Goal: Task Accomplishment & Management: Complete application form

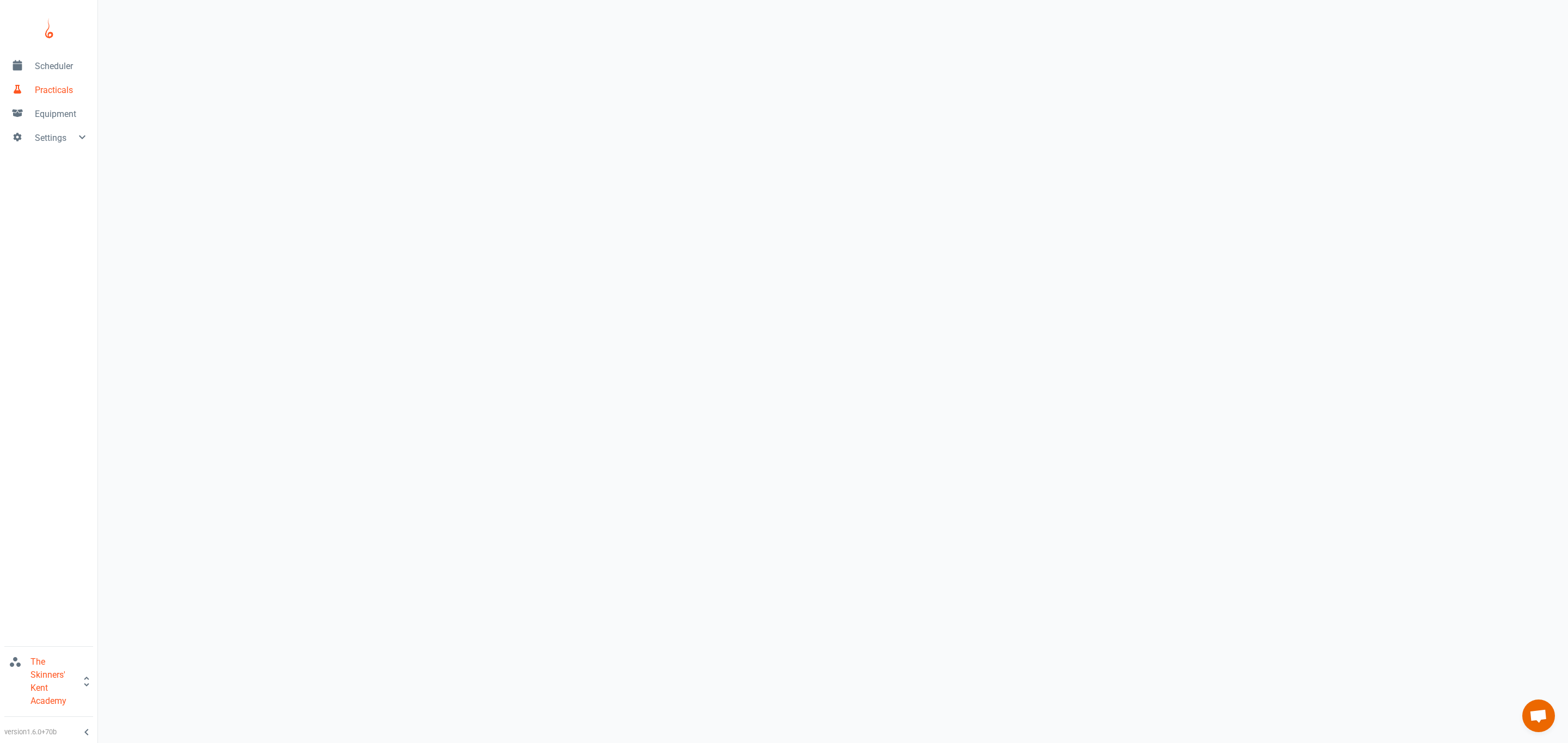
click at [54, 72] on span "Scheduler" at bounding box center [62, 66] width 54 height 13
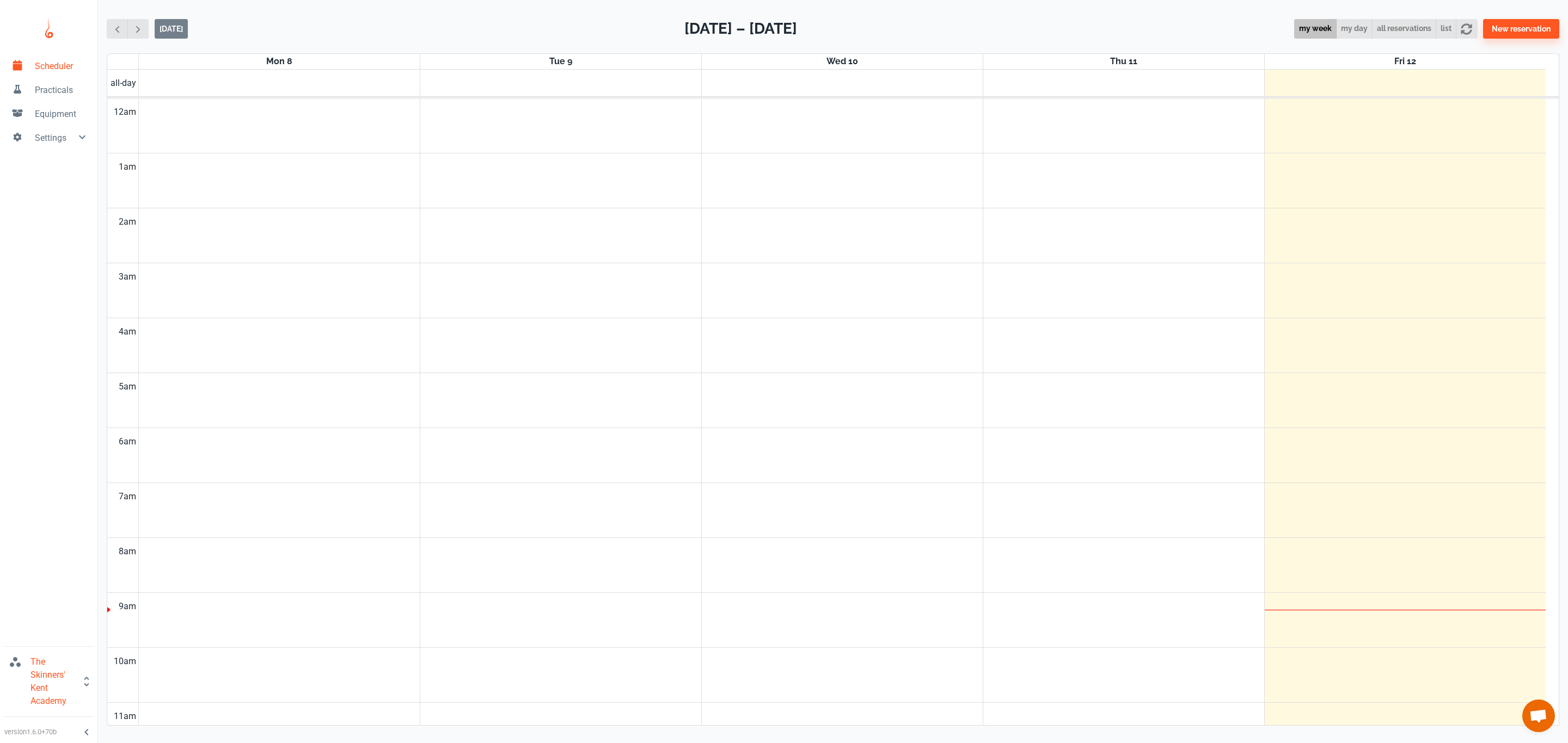
scroll to position [442, 0]
click at [65, 94] on span "Practicals" at bounding box center [62, 90] width 54 height 13
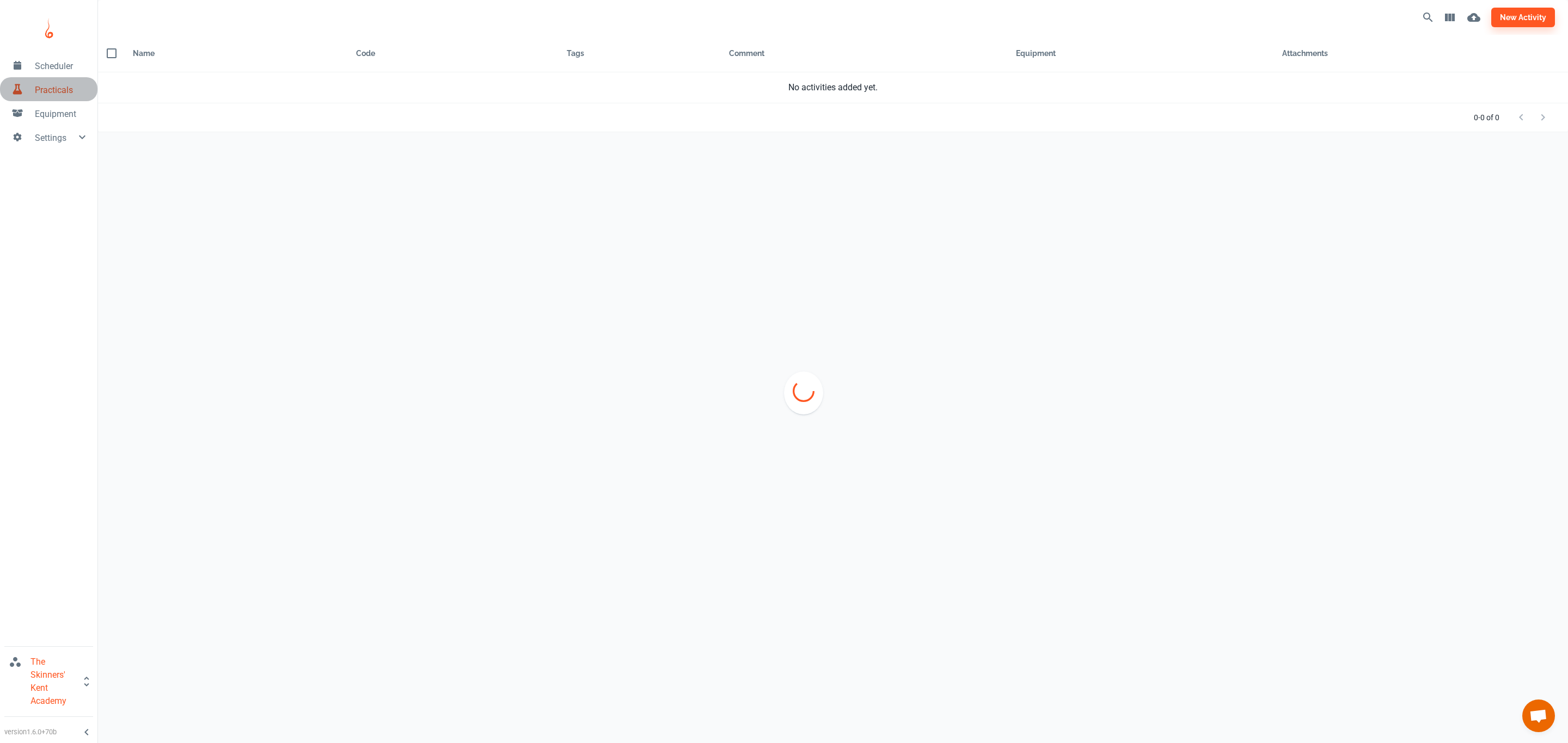
click at [53, 88] on span "Practicals" at bounding box center [62, 90] width 54 height 13
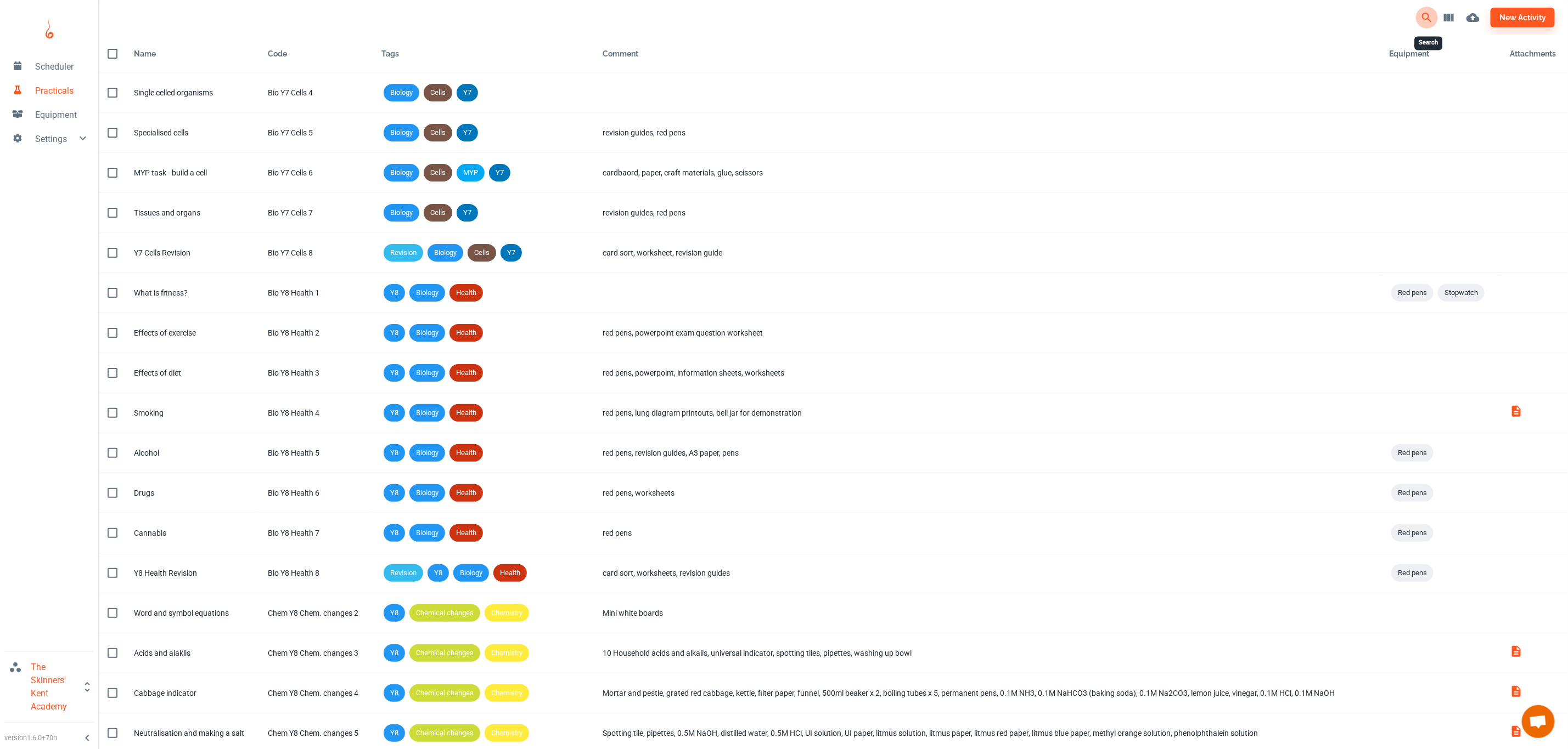
click at [1426, 17] on icon "Search" at bounding box center [1427, 18] width 13 height 13
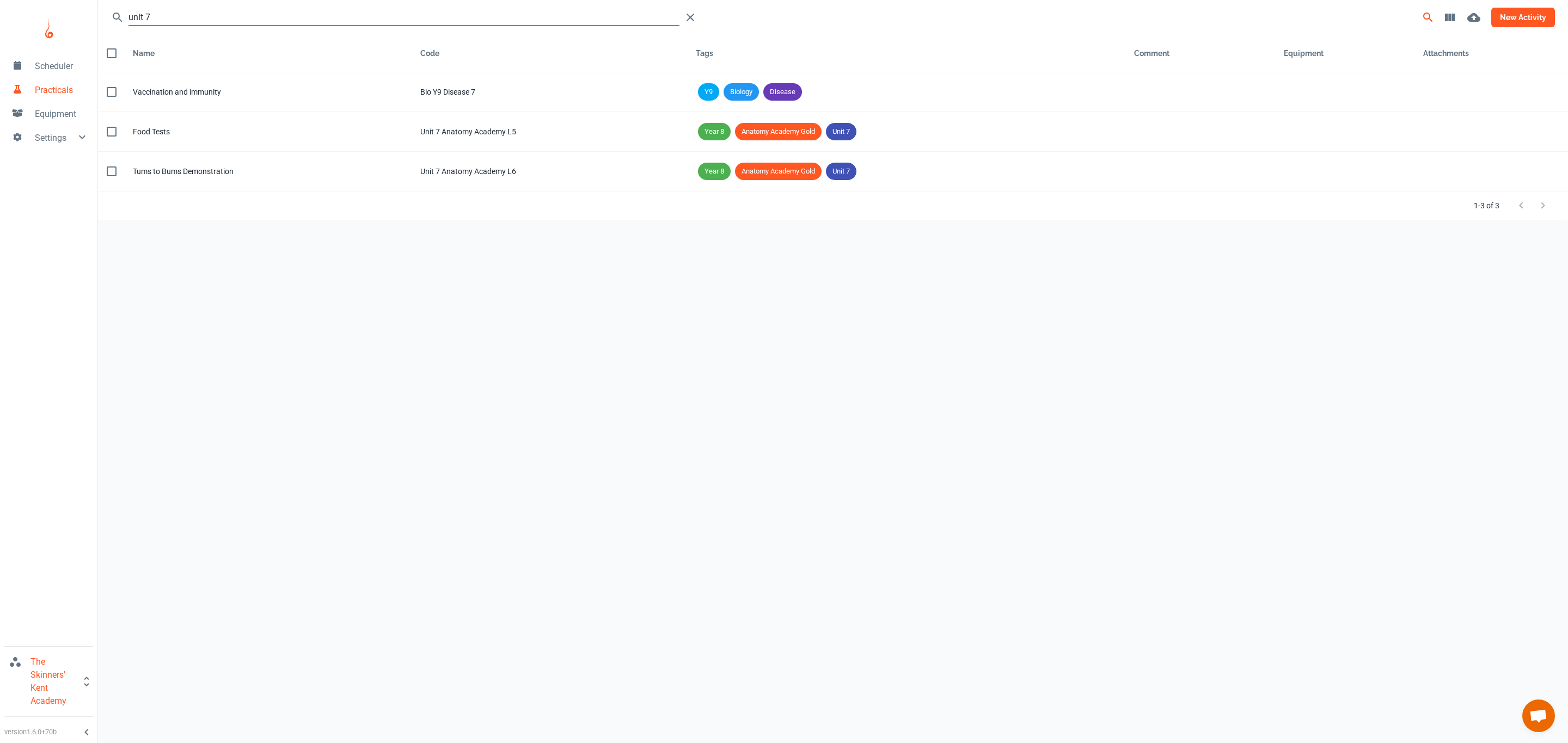
type input "unit 7"
click at [1531, 20] on button "new activity" at bounding box center [1522, 18] width 64 height 20
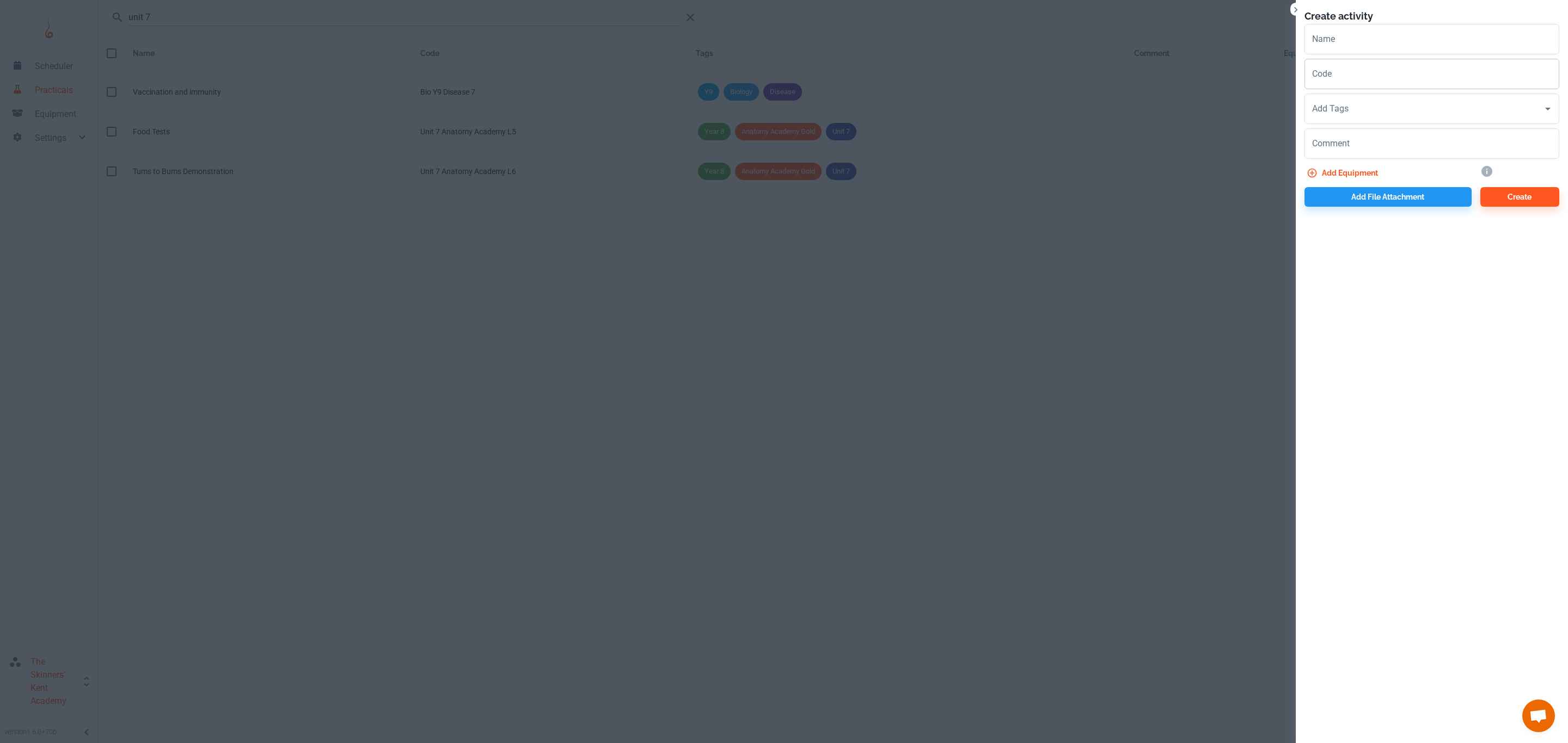
click at [1447, 74] on input "Code" at bounding box center [1431, 74] width 255 height 30
type input "Unit 7 Anatomy Academy L7"
click at [1485, 30] on input "Name" at bounding box center [1431, 39] width 255 height 30
click at [1343, 36] on input "Enzyme Demo" at bounding box center [1431, 39] width 255 height 30
type input "Enzyme Demo"
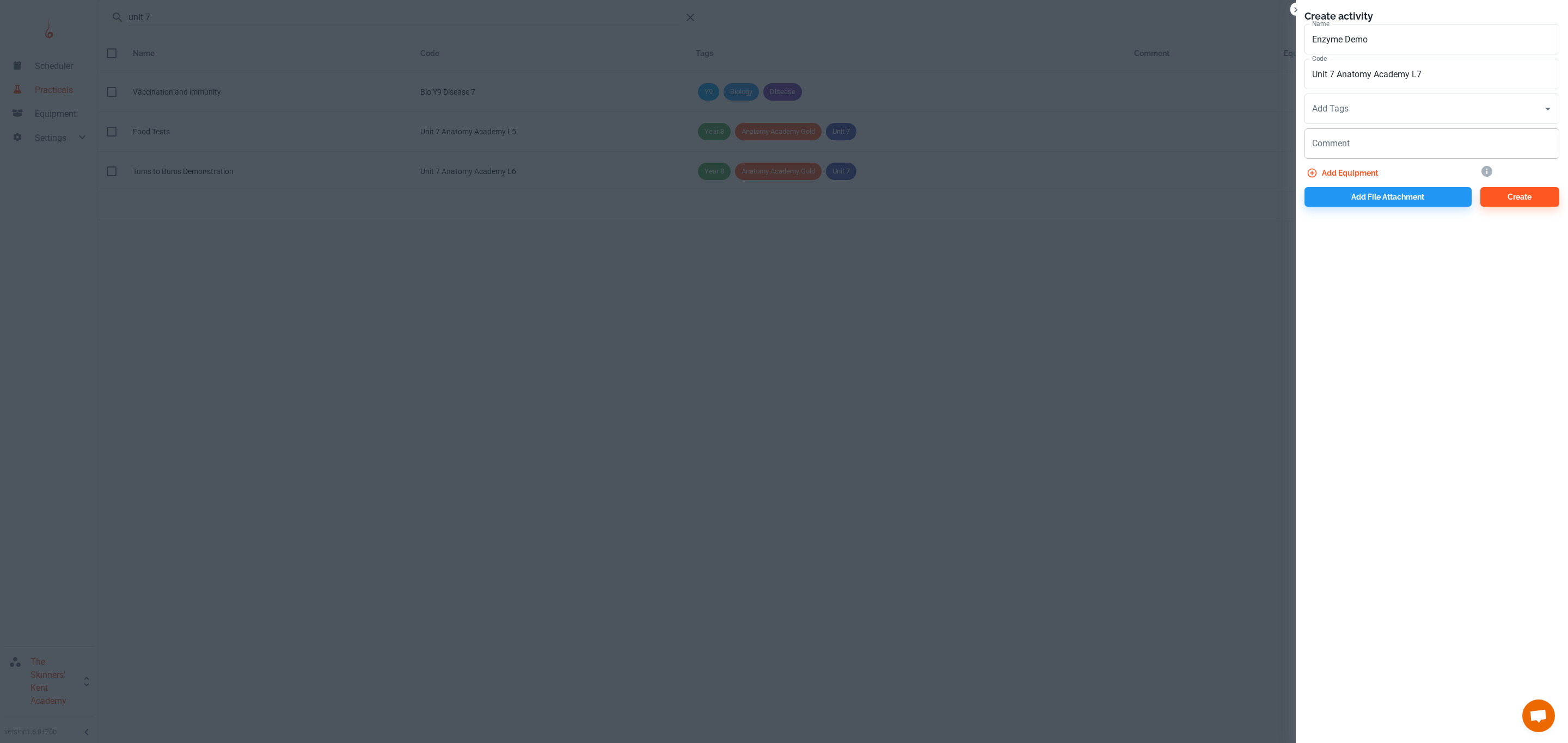
click at [1326, 139] on div "x Comment" at bounding box center [1431, 143] width 255 height 30
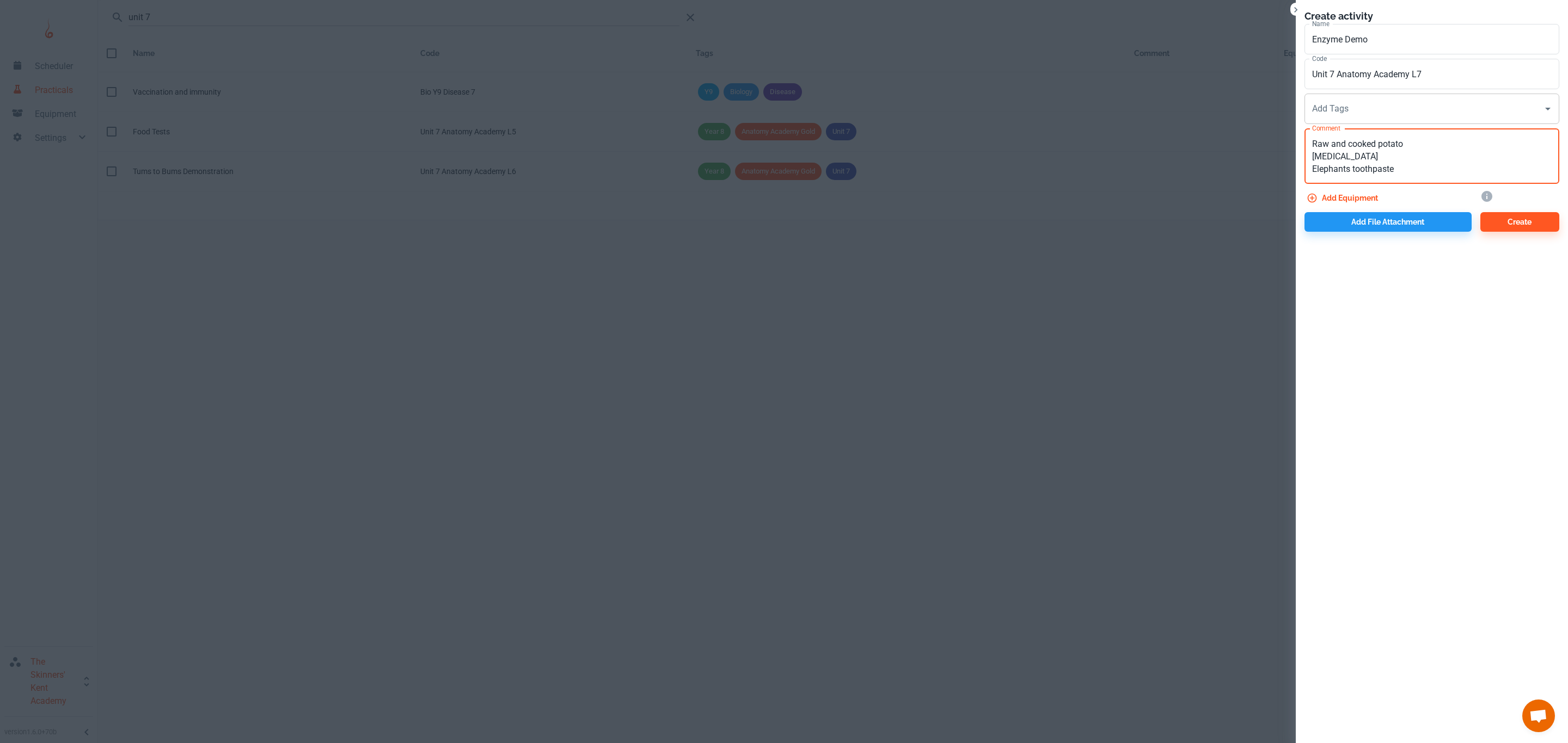
type textarea "Raw and cooked potato [MEDICAL_DATA] Elephants toothpaste"
click at [1392, 105] on input "Add Tags" at bounding box center [1424, 109] width 229 height 20
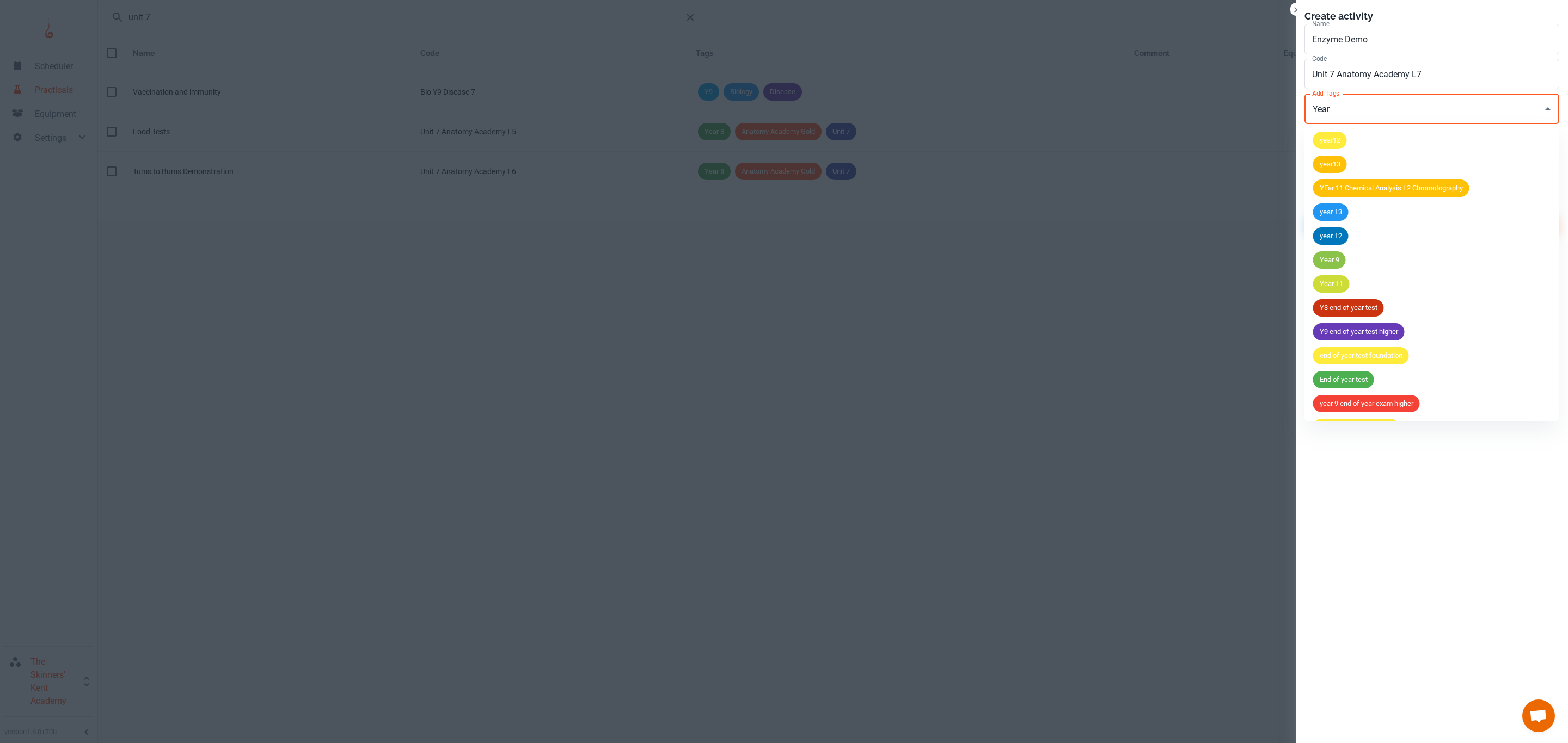
type input "Year 8"
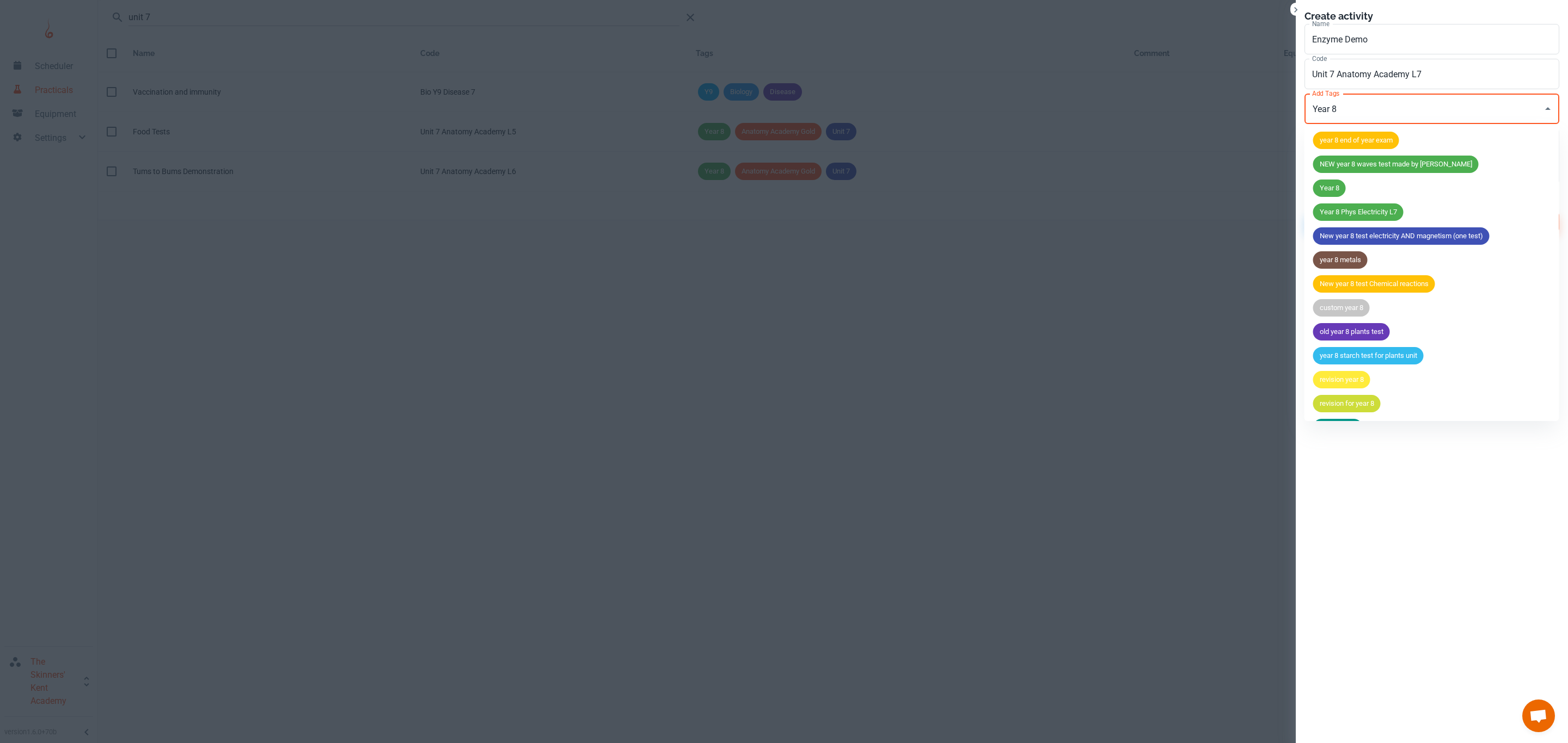
click at [1331, 186] on span "Year 8" at bounding box center [1329, 189] width 33 height 11
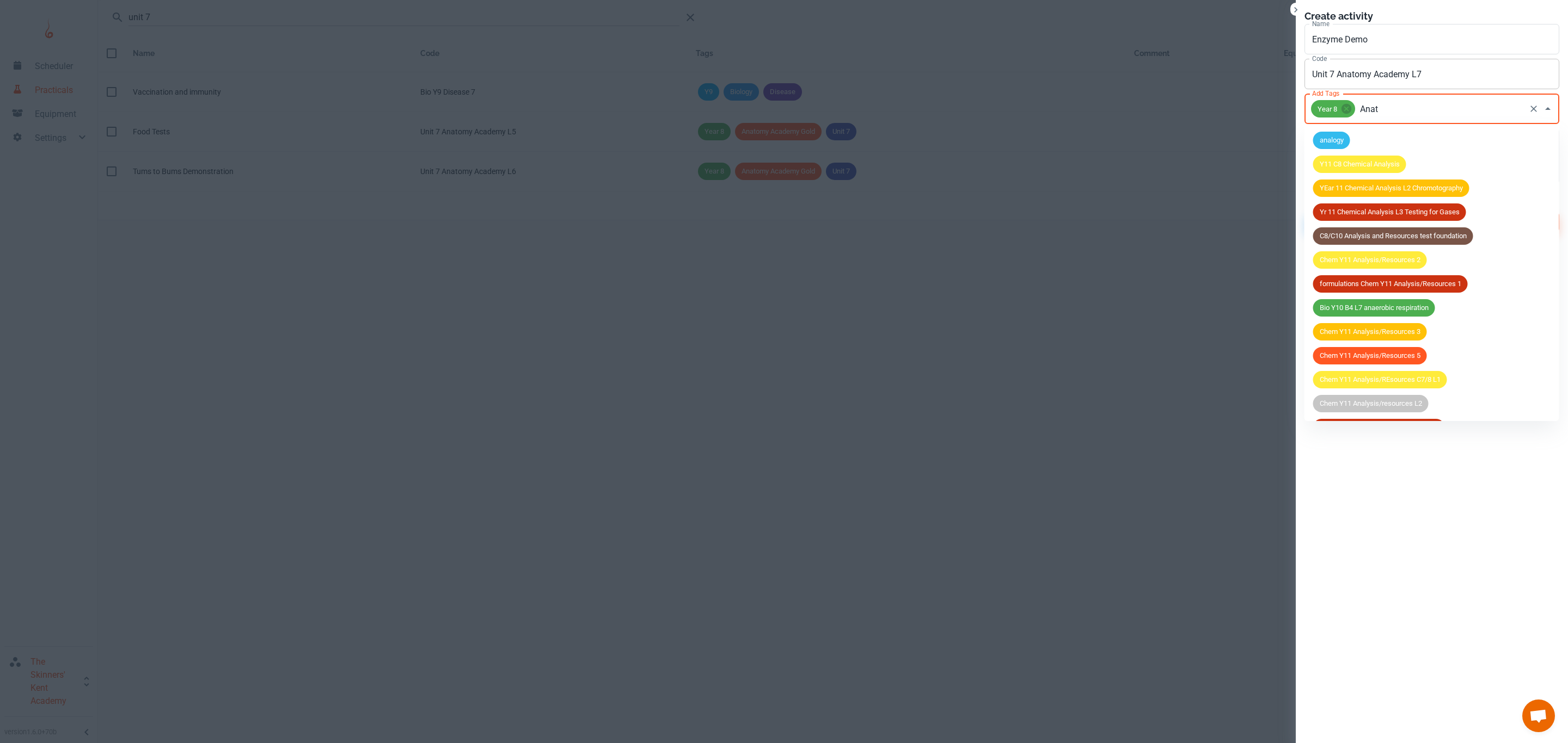
type input "Anato"
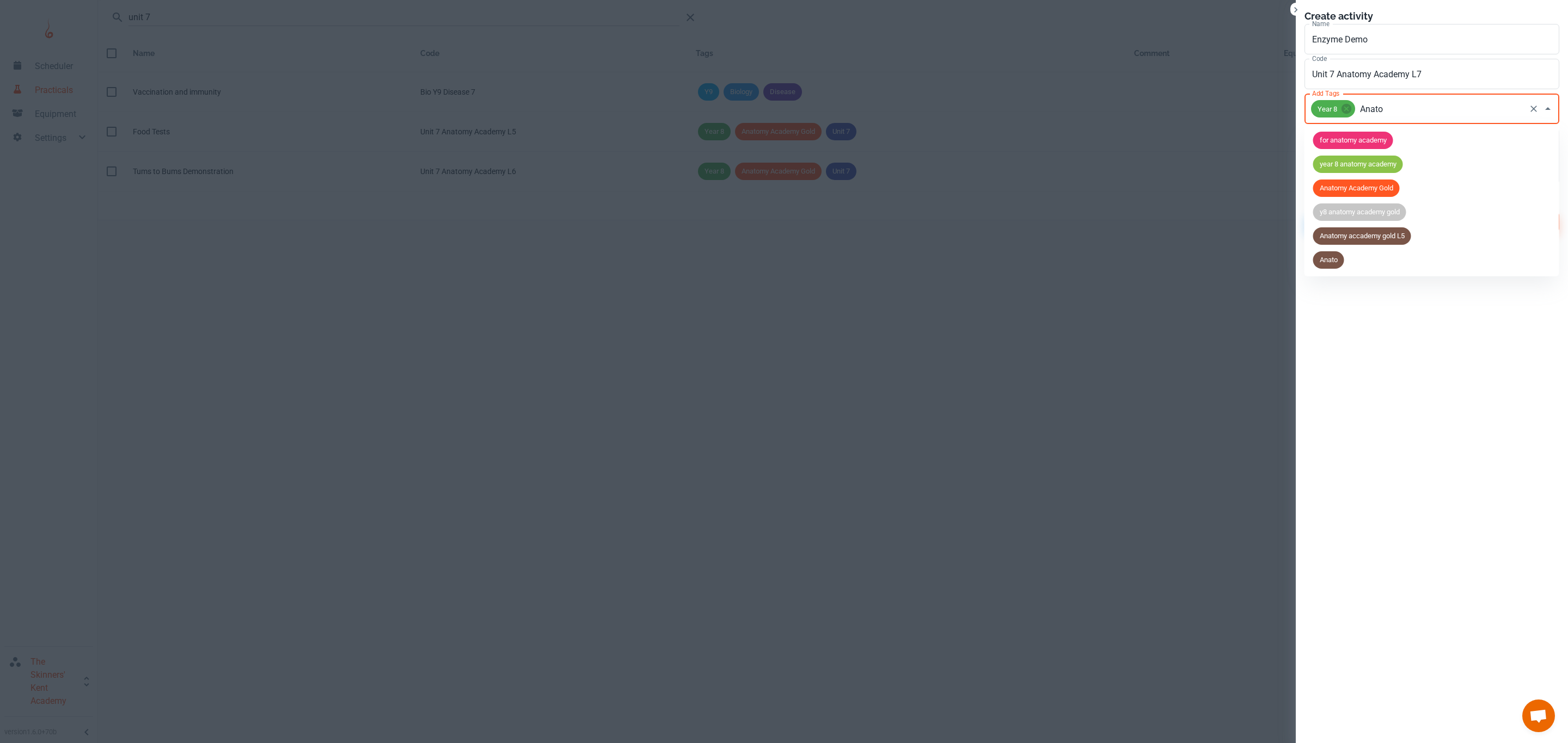
click at [1363, 182] on div "Anatomy Academy Gold" at bounding box center [1356, 188] width 86 height 18
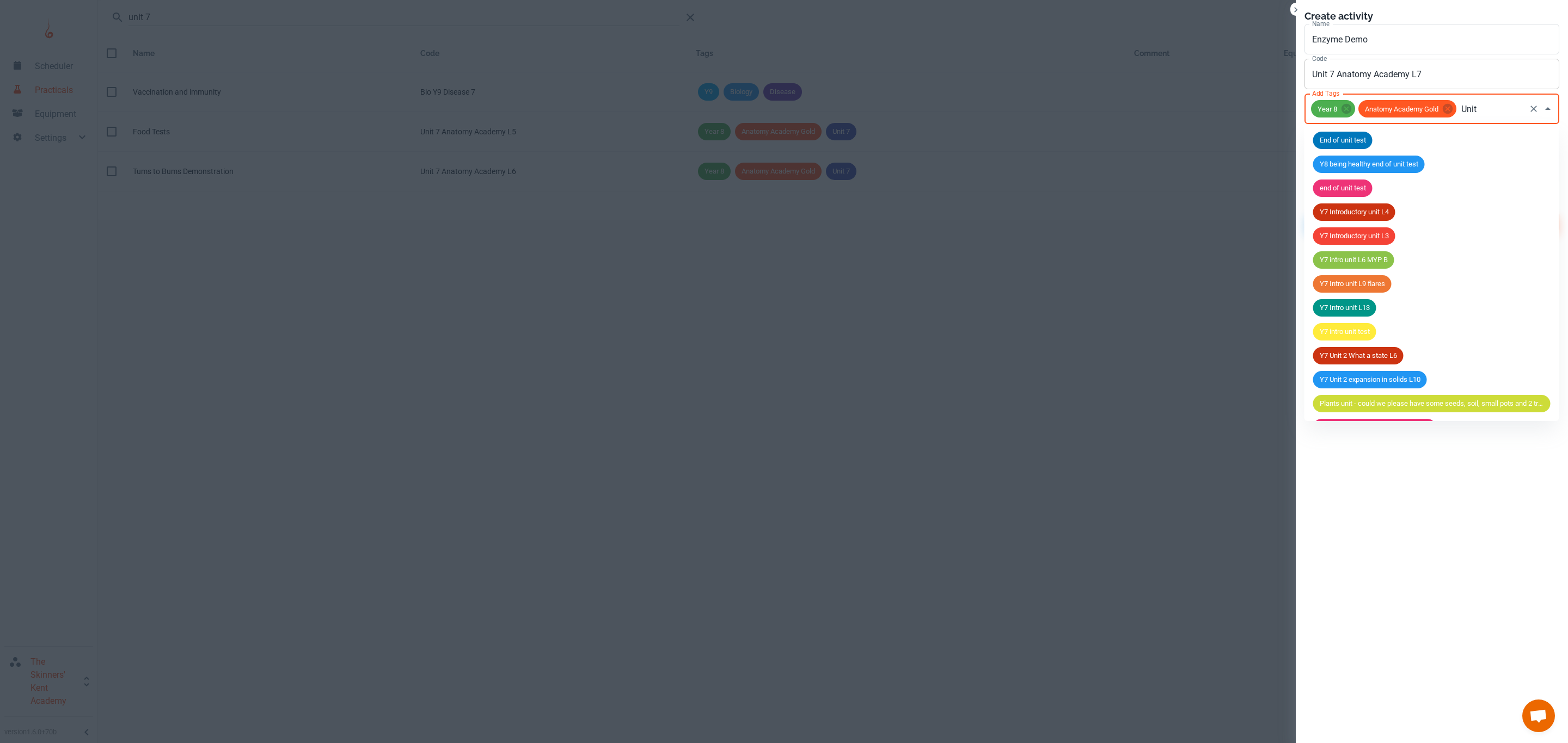
type input "Unit 7"
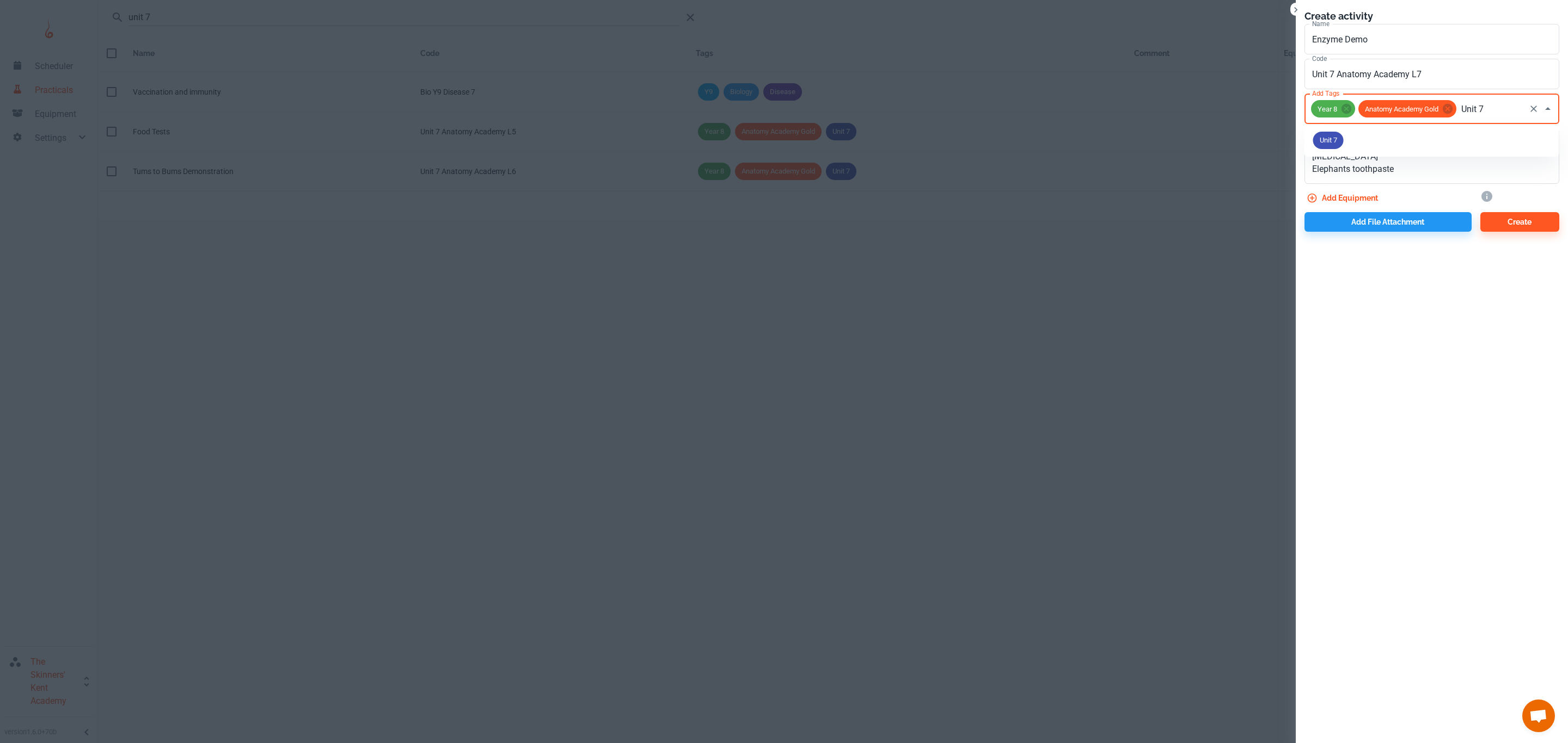
click at [1330, 136] on span "Unit 7" at bounding box center [1327, 141] width 30 height 11
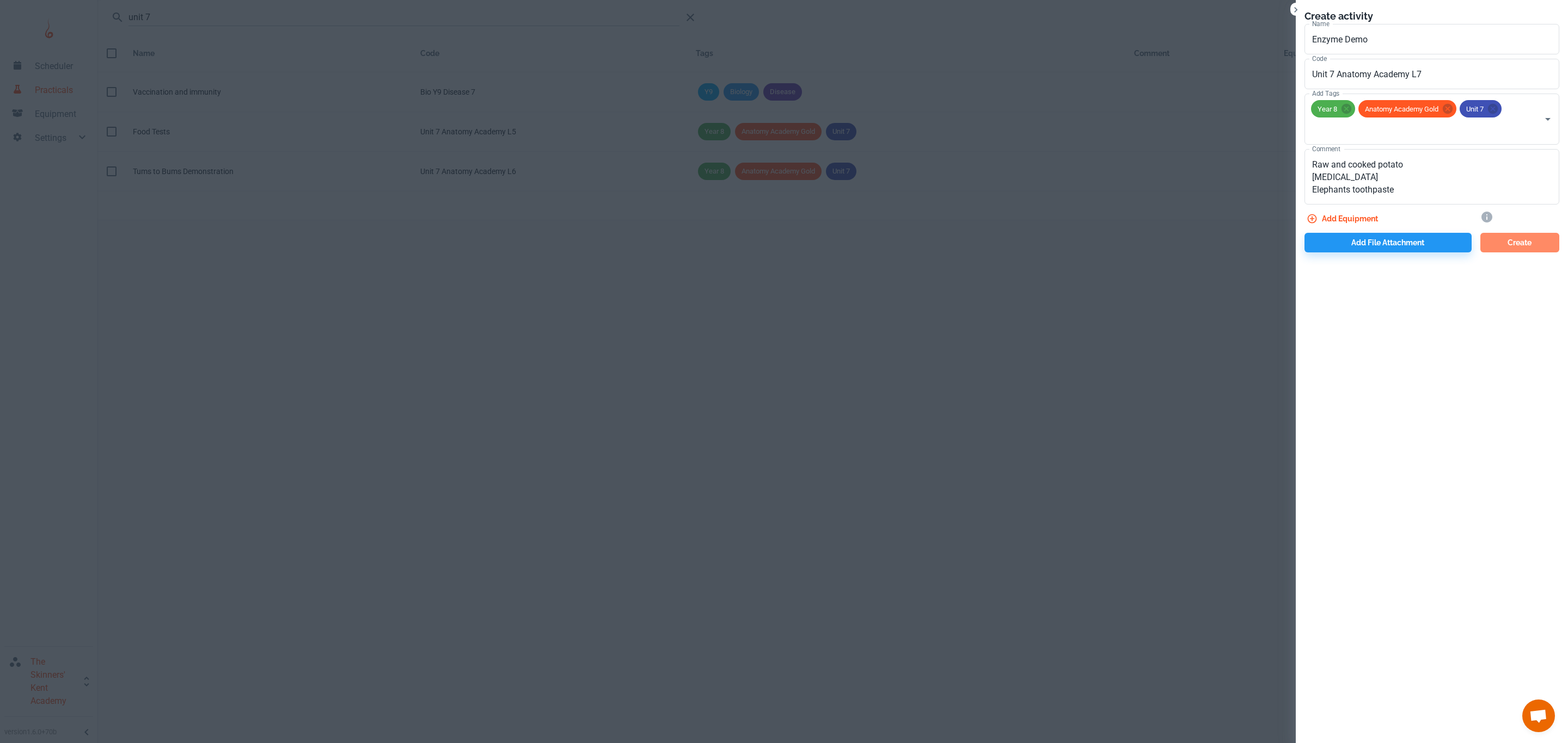
click at [1491, 237] on button "Create" at bounding box center [1520, 243] width 79 height 20
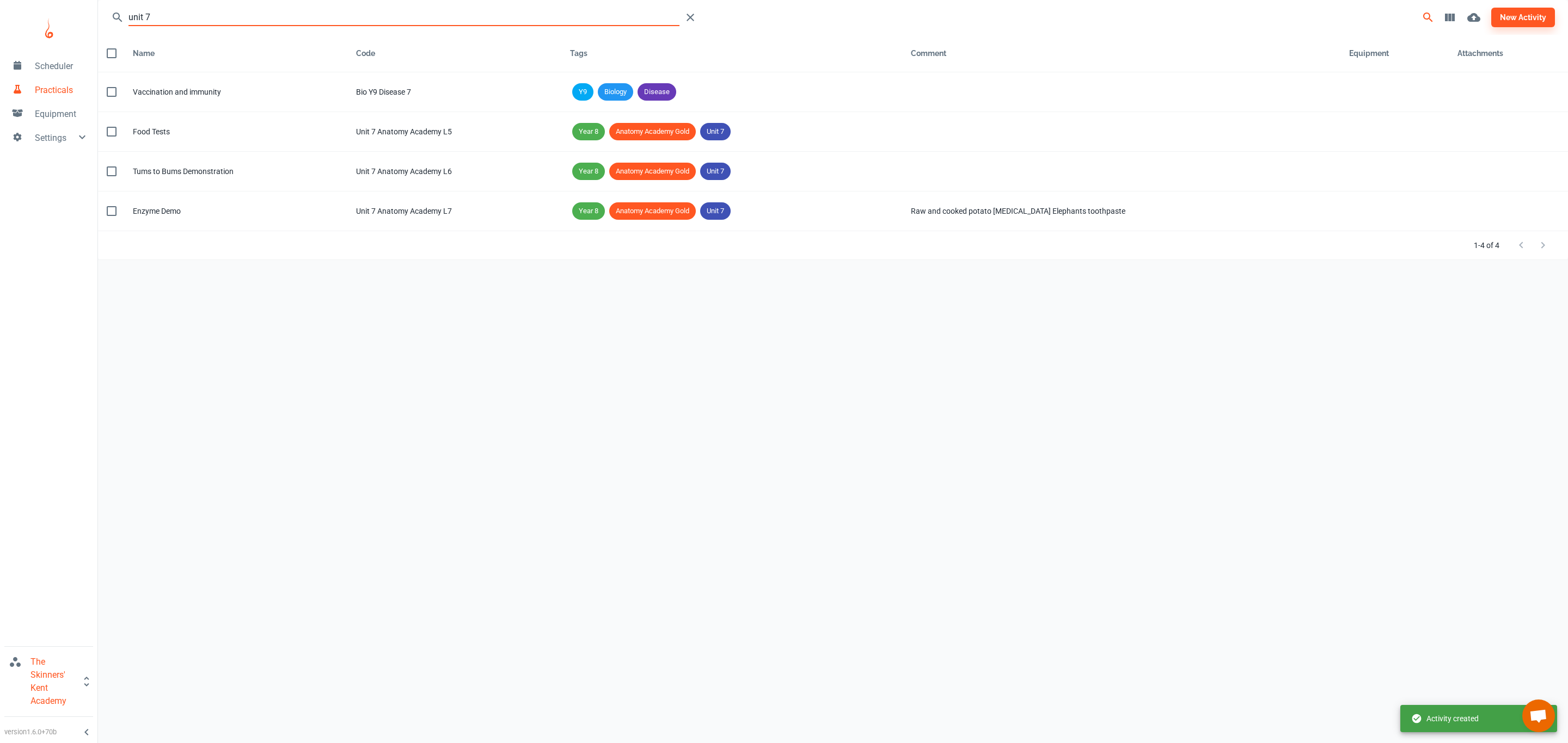
drag, startPoint x: 185, startPoint y: 16, endPoint x: 0, endPoint y: -16, distance: 187.7
click at [0, 0] on html "Scheduler Practicals Equipment Settings The Skinners' Kent Academy version 1.6.…" at bounding box center [784, 372] width 1568 height 743
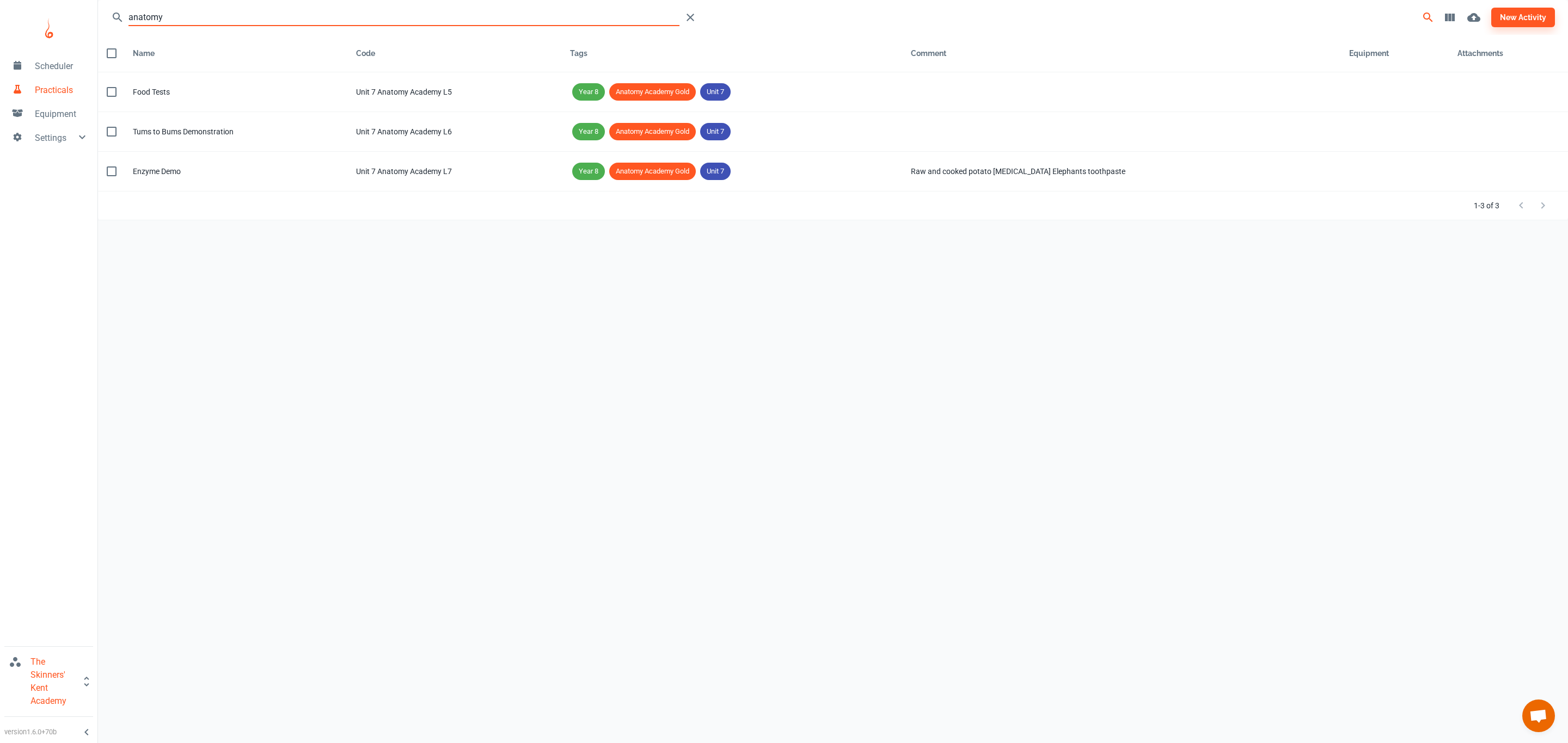
drag, startPoint x: 188, startPoint y: 13, endPoint x: 16, endPoint y: 13, distance: 172.0
click at [16, 13] on div "Scheduler Practicals Equipment Settings The Skinners' Kent Academy version 1.6.…" at bounding box center [784, 363] width 1568 height 726
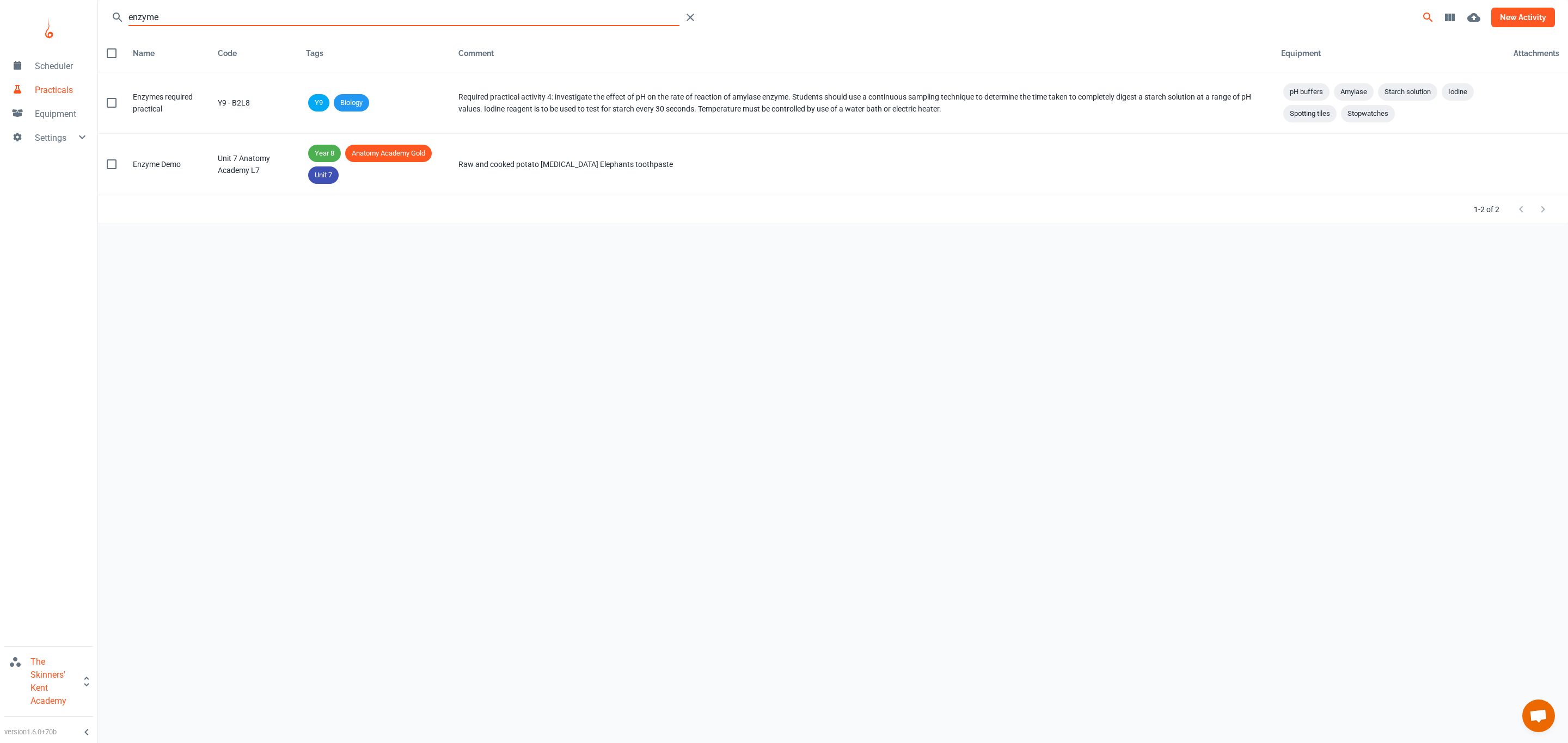
type input "enzyme"
click at [1507, 20] on button "new activity" at bounding box center [1522, 18] width 64 height 20
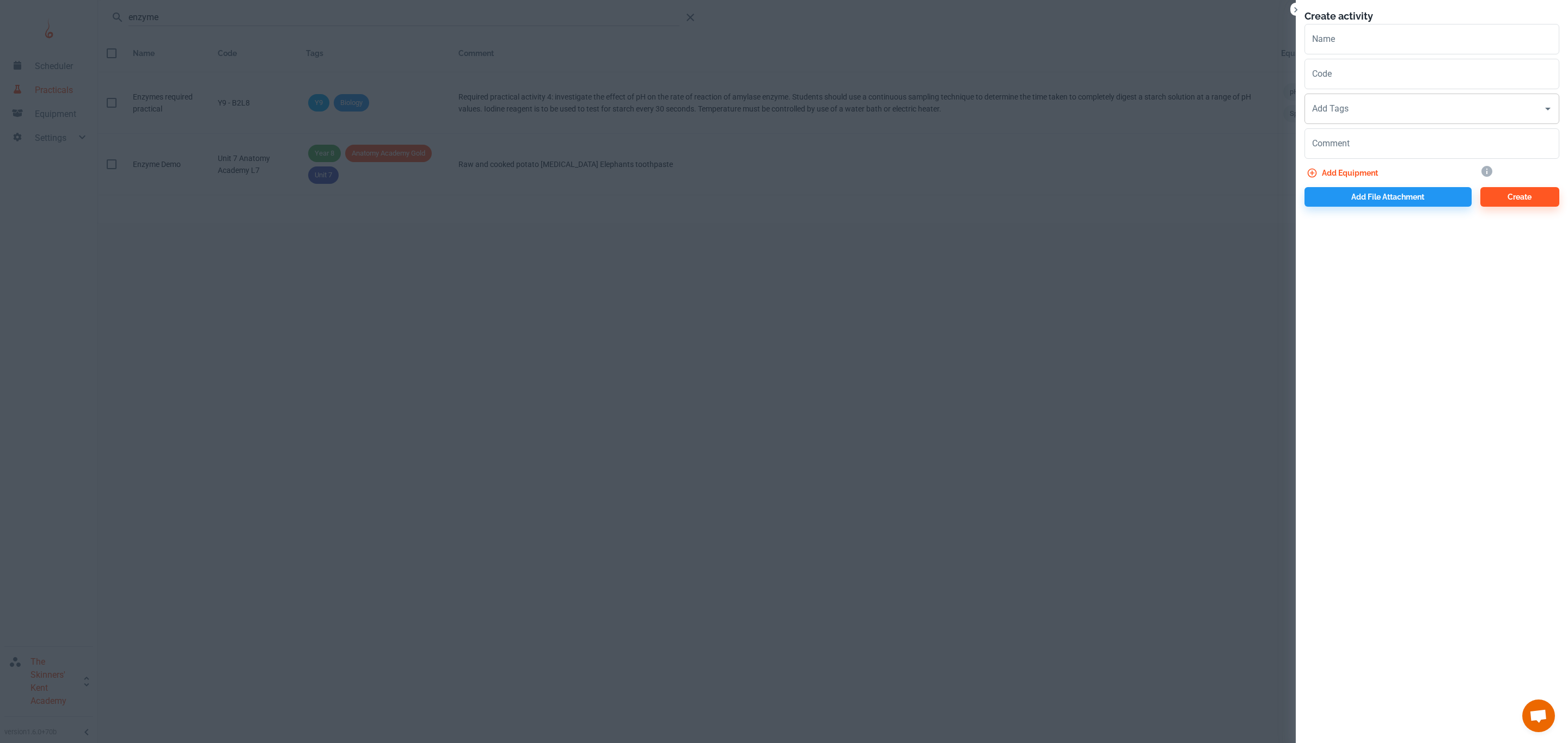
click at [1421, 108] on input "Add Tags" at bounding box center [1424, 109] width 229 height 20
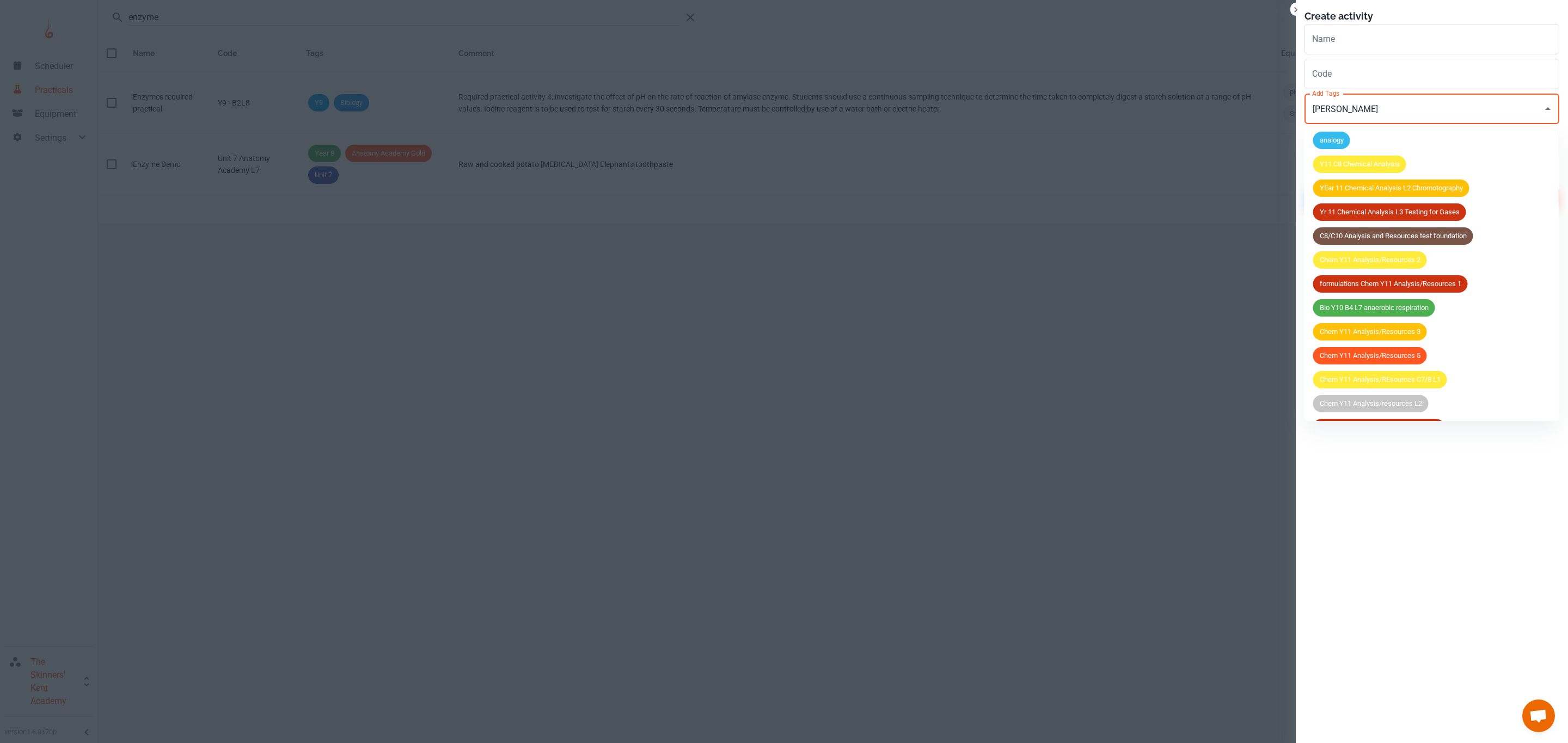
type input "anat"
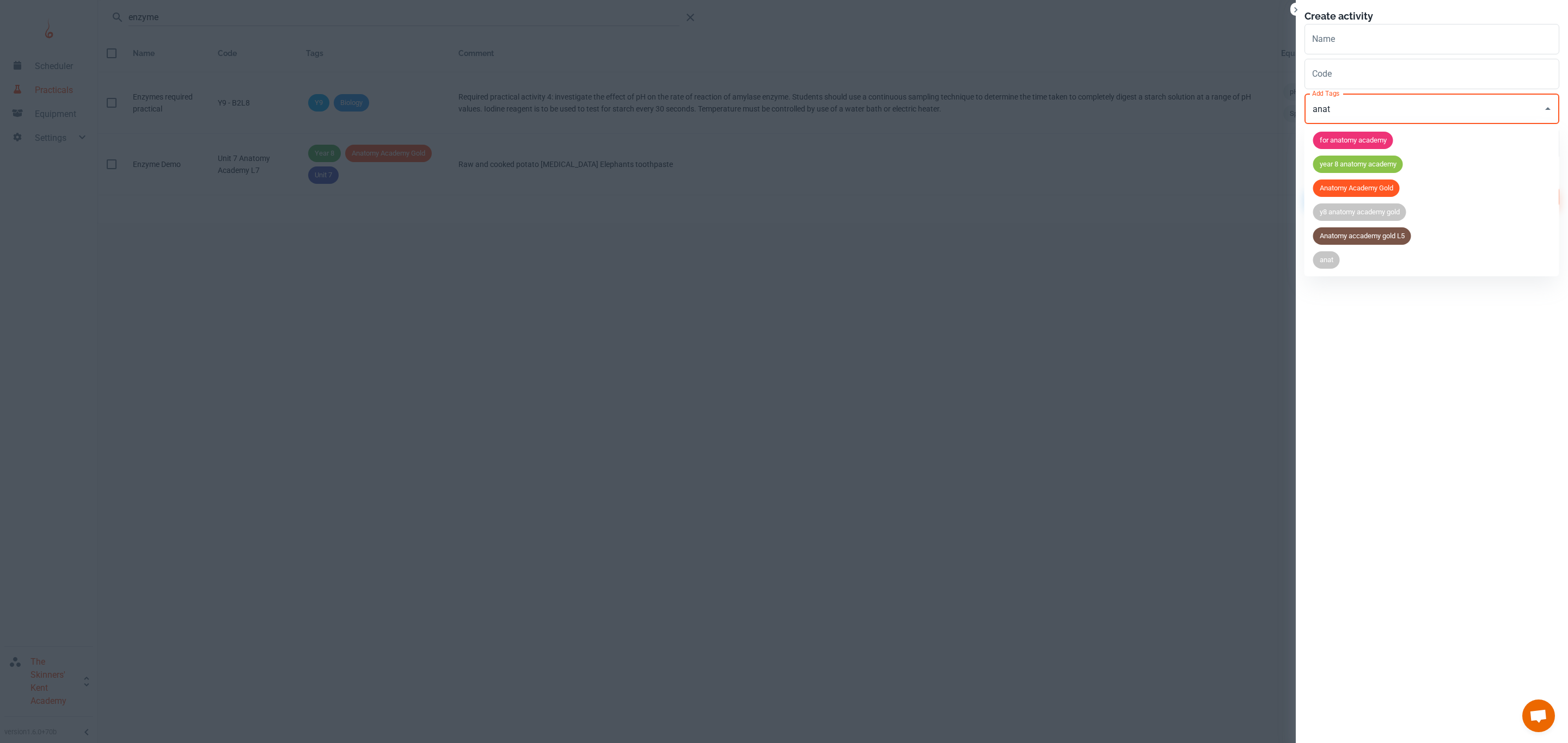
click at [1365, 184] on span "Anatomy Academy Gold" at bounding box center [1356, 189] width 86 height 11
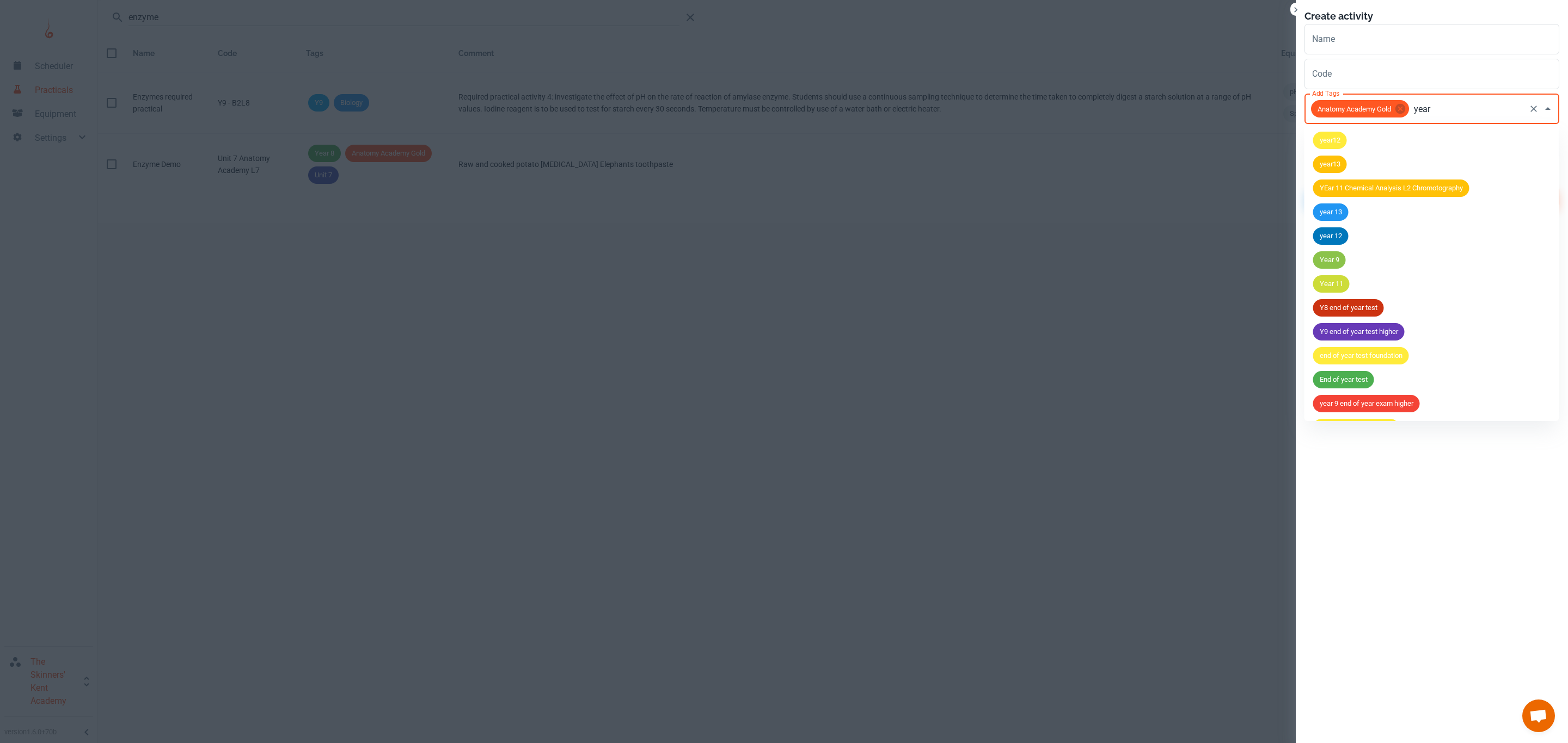
type input "year 8"
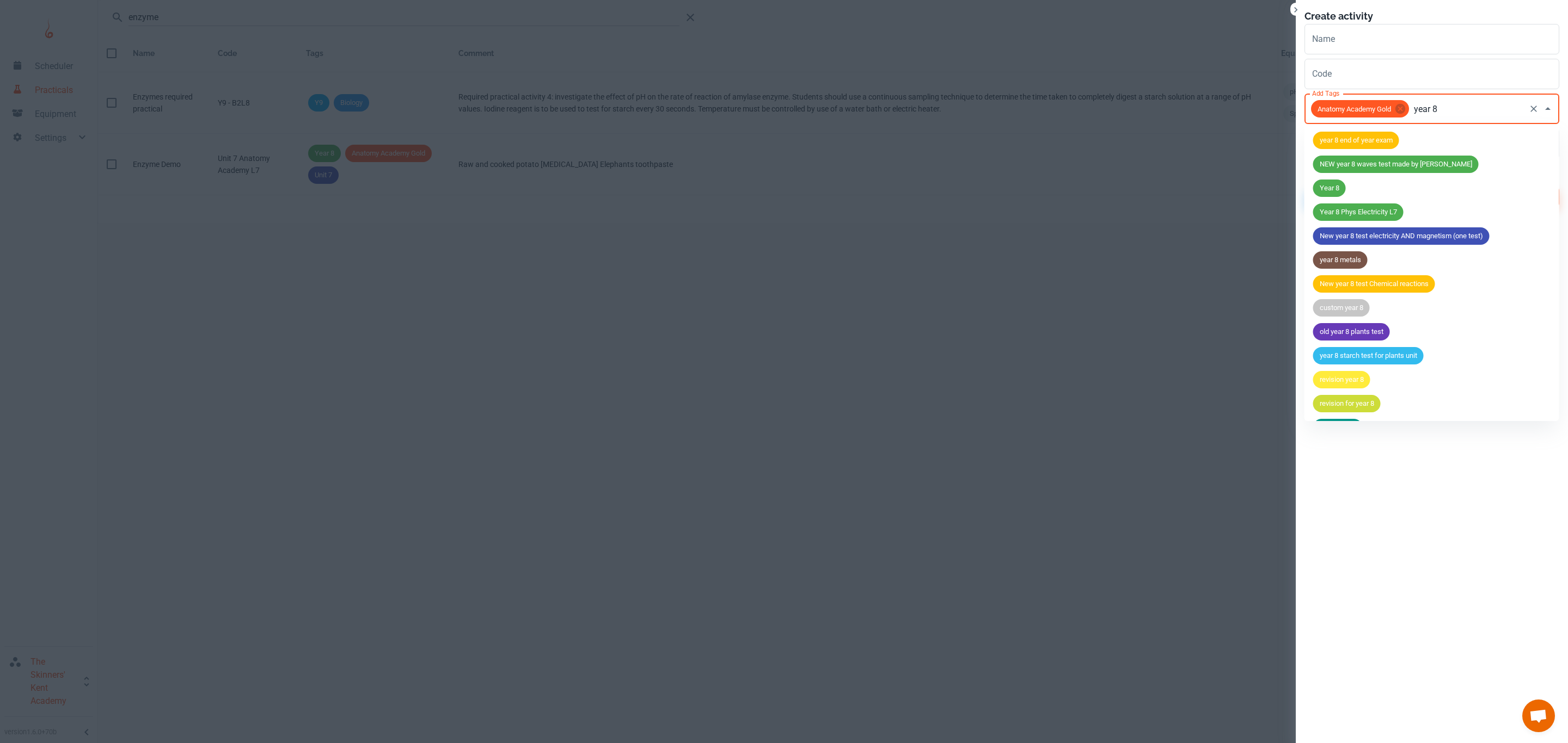
click at [1327, 184] on span "Year 8" at bounding box center [1329, 189] width 33 height 11
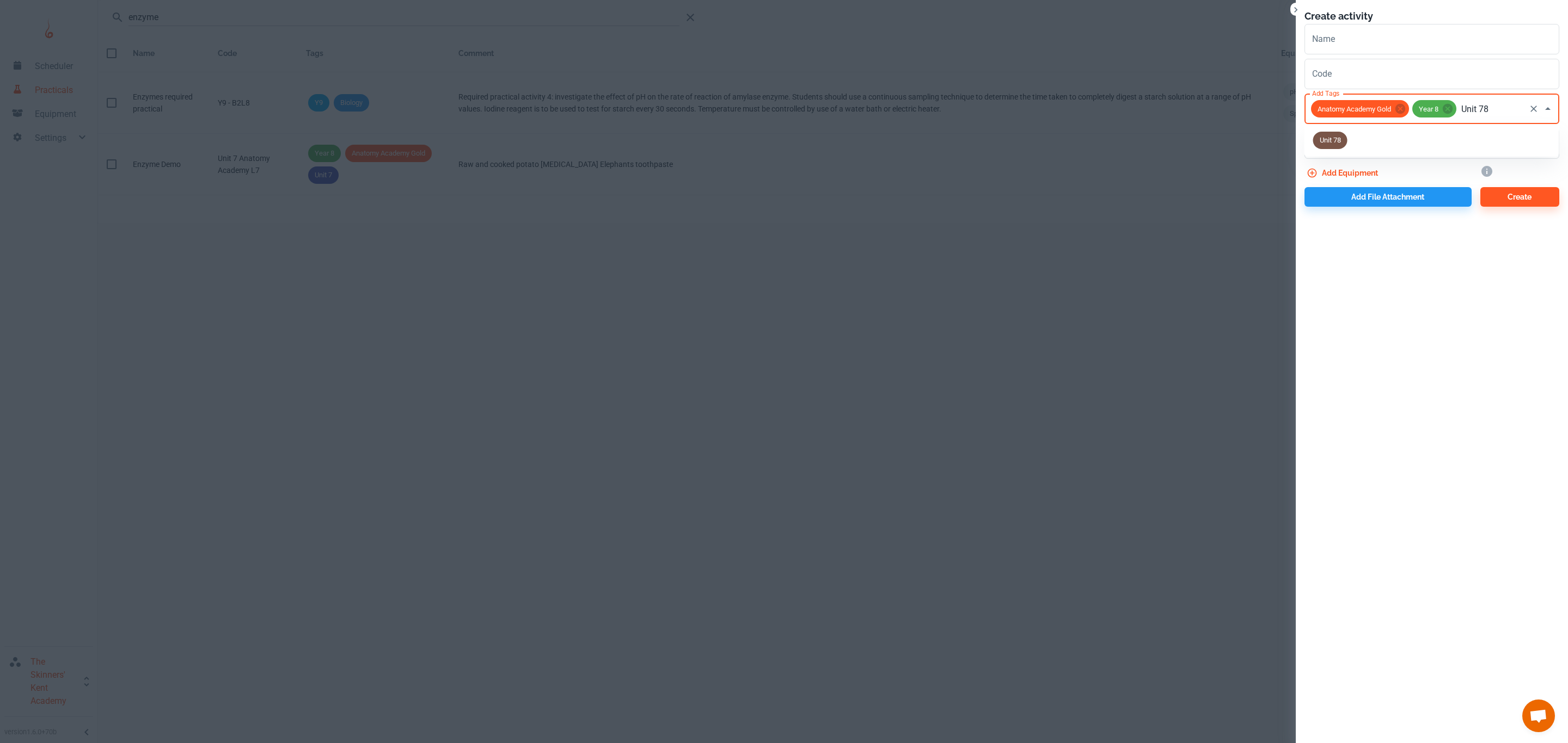
type input "Unit 7"
click at [1323, 149] on li "Unit 7" at bounding box center [1431, 140] width 255 height 24
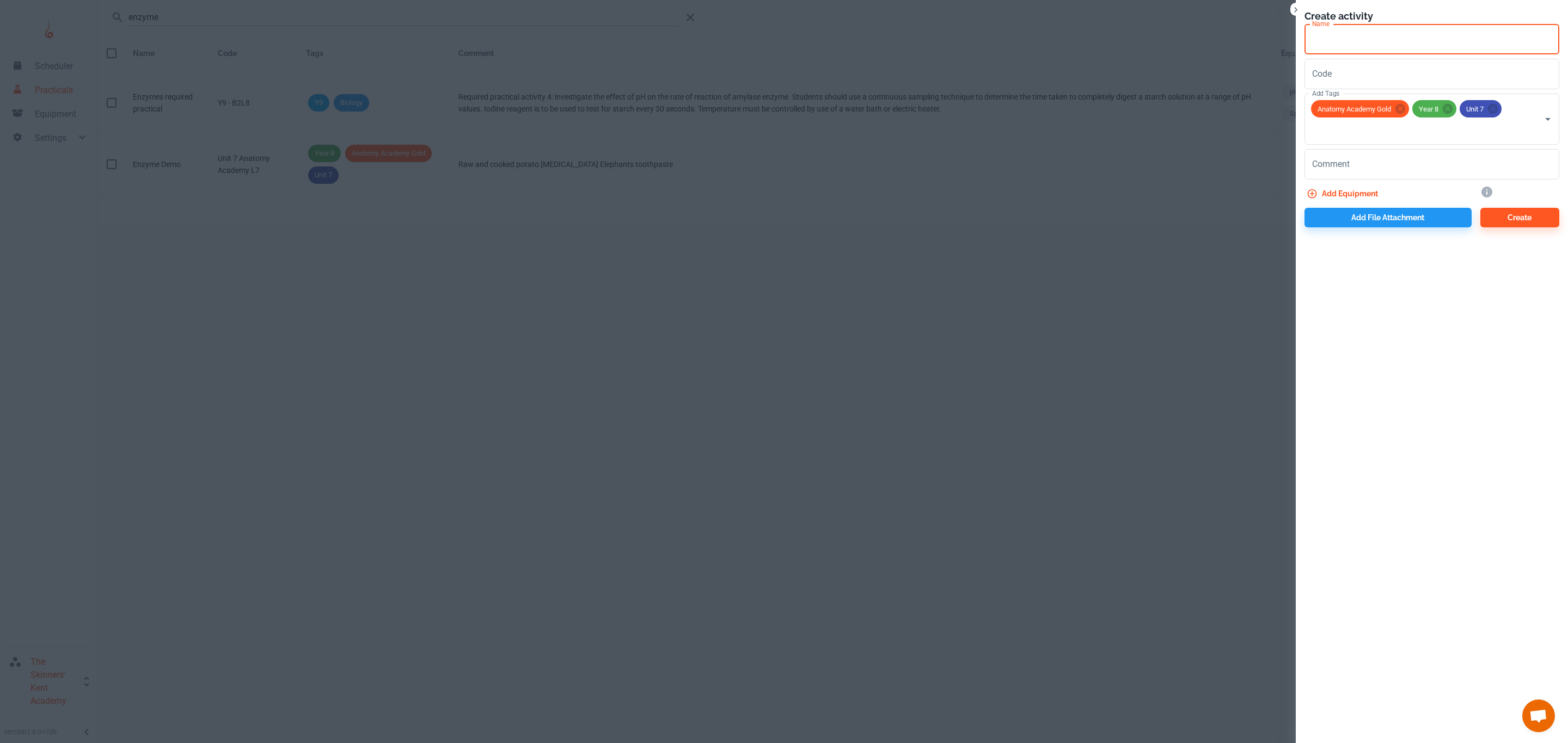
click at [1325, 51] on input "Name" at bounding box center [1431, 39] width 255 height 30
type input "Investigating Enzymes"
click at [1333, 74] on input "Code" at bounding box center [1431, 74] width 255 height 30
type input "Unit 7 Anatomy Academy L8"
click at [1327, 165] on textarea "Comment" at bounding box center [1432, 165] width 240 height 13
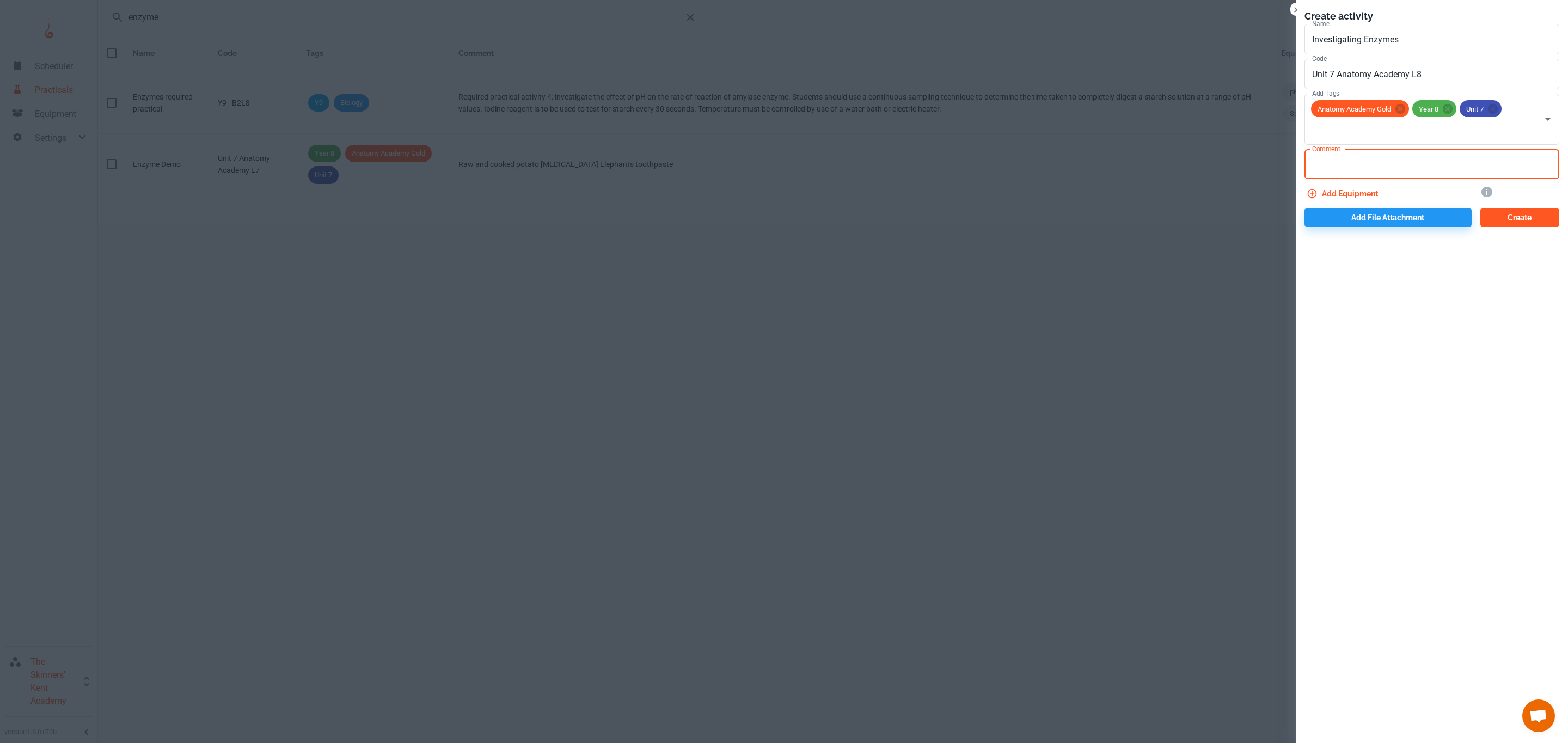
click at [1514, 218] on button "Create" at bounding box center [1520, 218] width 79 height 20
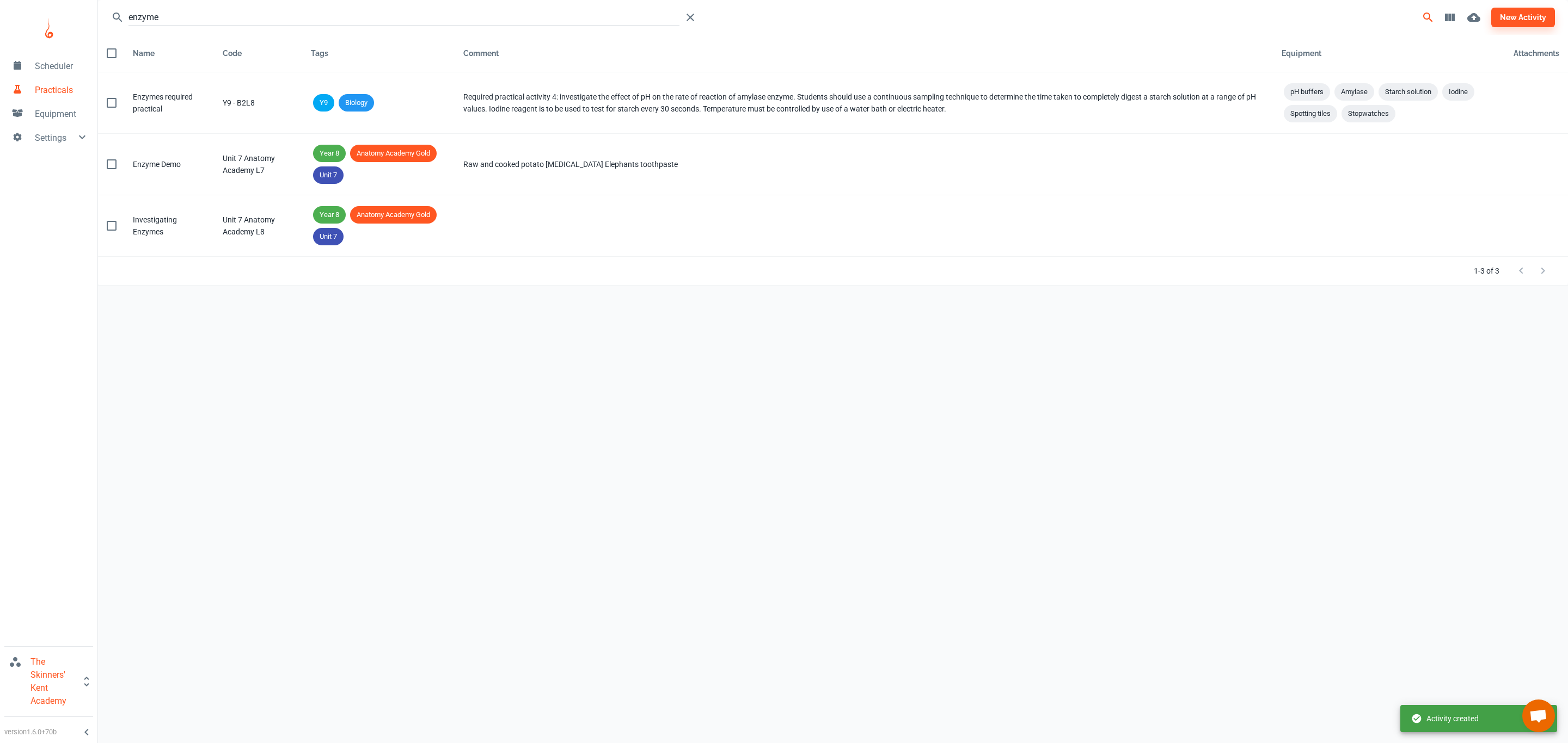
click at [928, 395] on div "enzyme new activity Name Code Tags Comment Equipment Attachments Name Enzymes r…" at bounding box center [833, 363] width 1470 height 726
click at [220, 21] on input "enzyme" at bounding box center [404, 17] width 551 height 18
click at [212, 20] on input "enzyme" at bounding box center [404, 17] width 551 height 18
drag, startPoint x: 208, startPoint y: 18, endPoint x: 90, endPoint y: 18, distance: 118.0
click at [90, 18] on div "Scheduler Practicals Equipment Settings The Skinners' Kent Academy version 1.6.…" at bounding box center [784, 363] width 1568 height 726
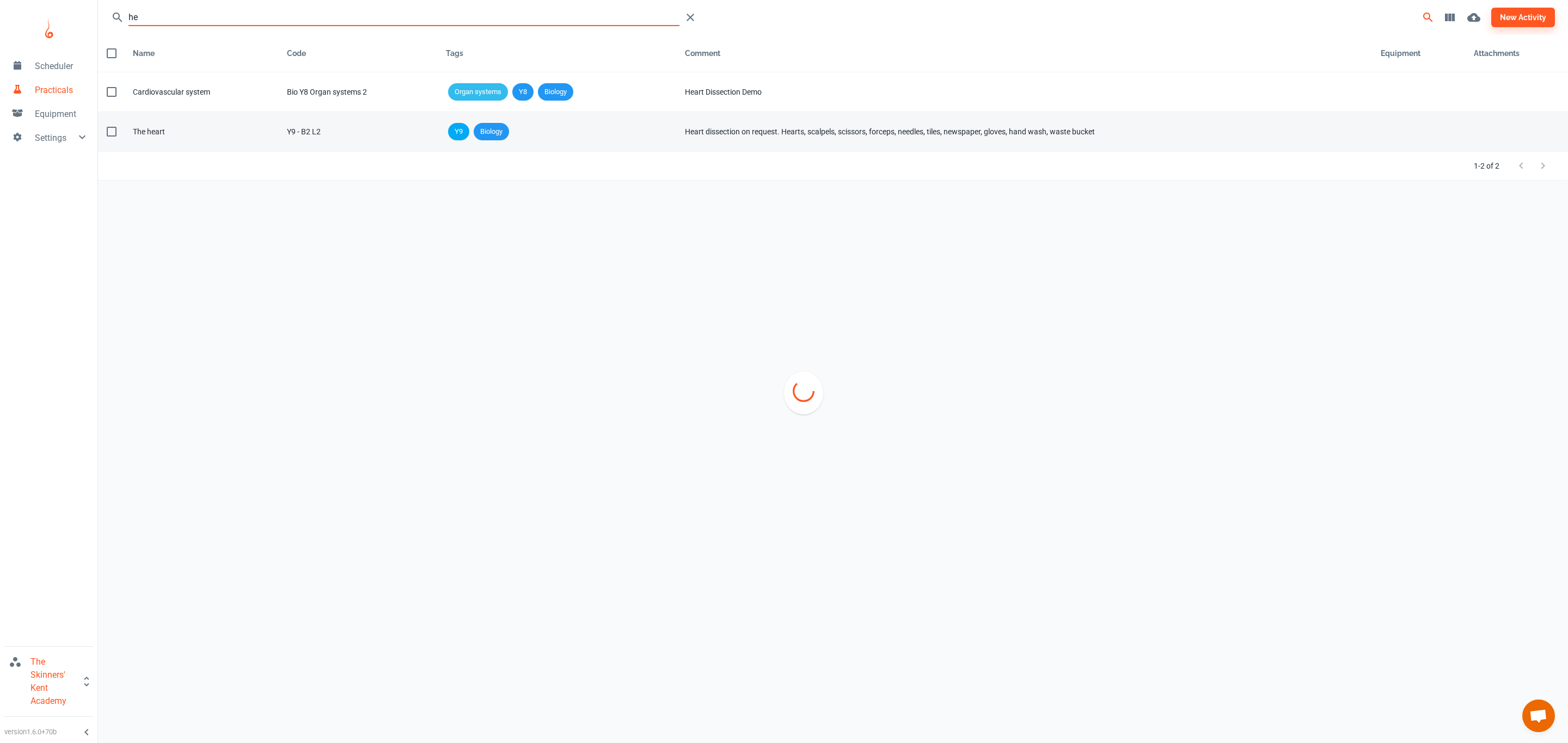
type input "h"
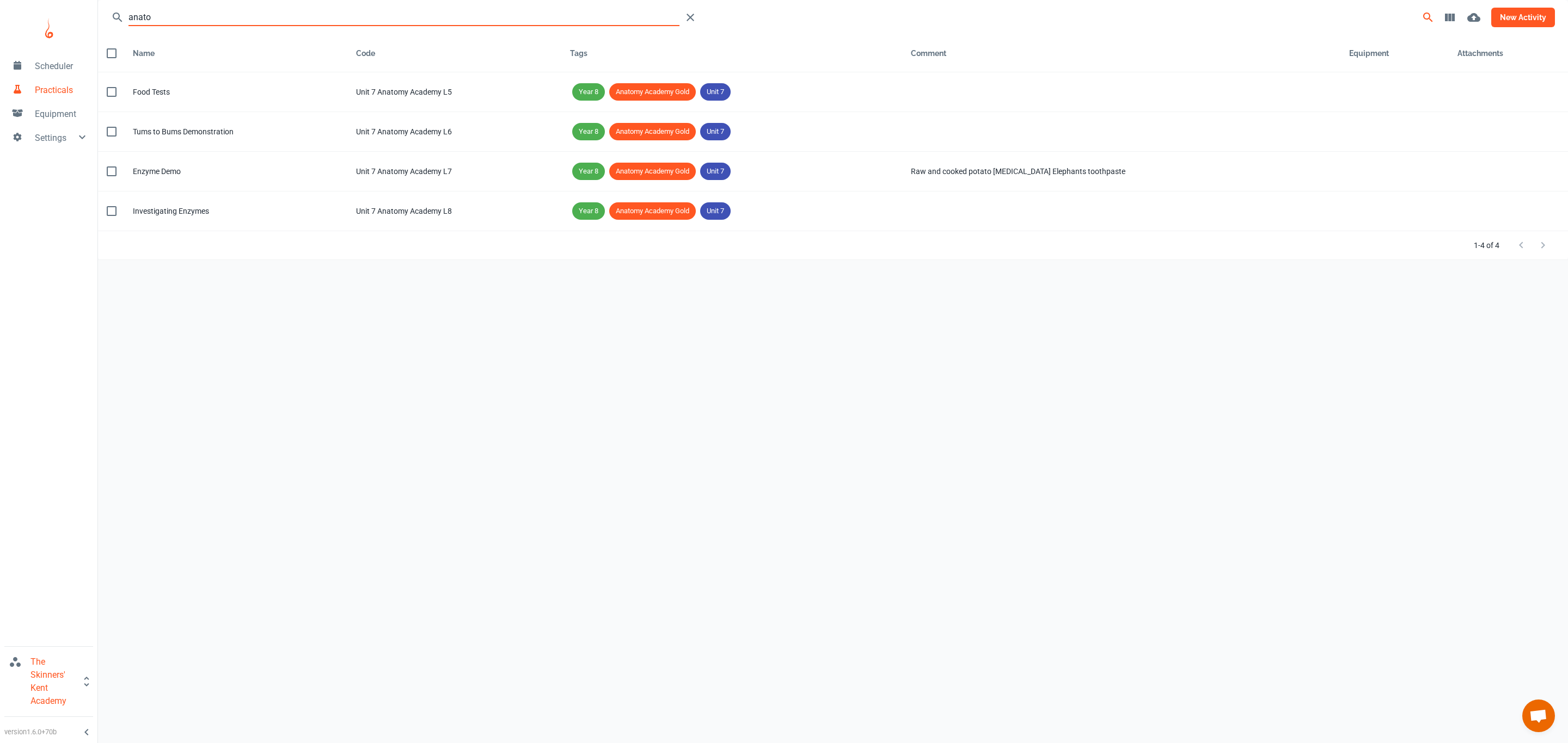
type input "anato"
click at [1526, 21] on button "new activity" at bounding box center [1522, 18] width 64 height 20
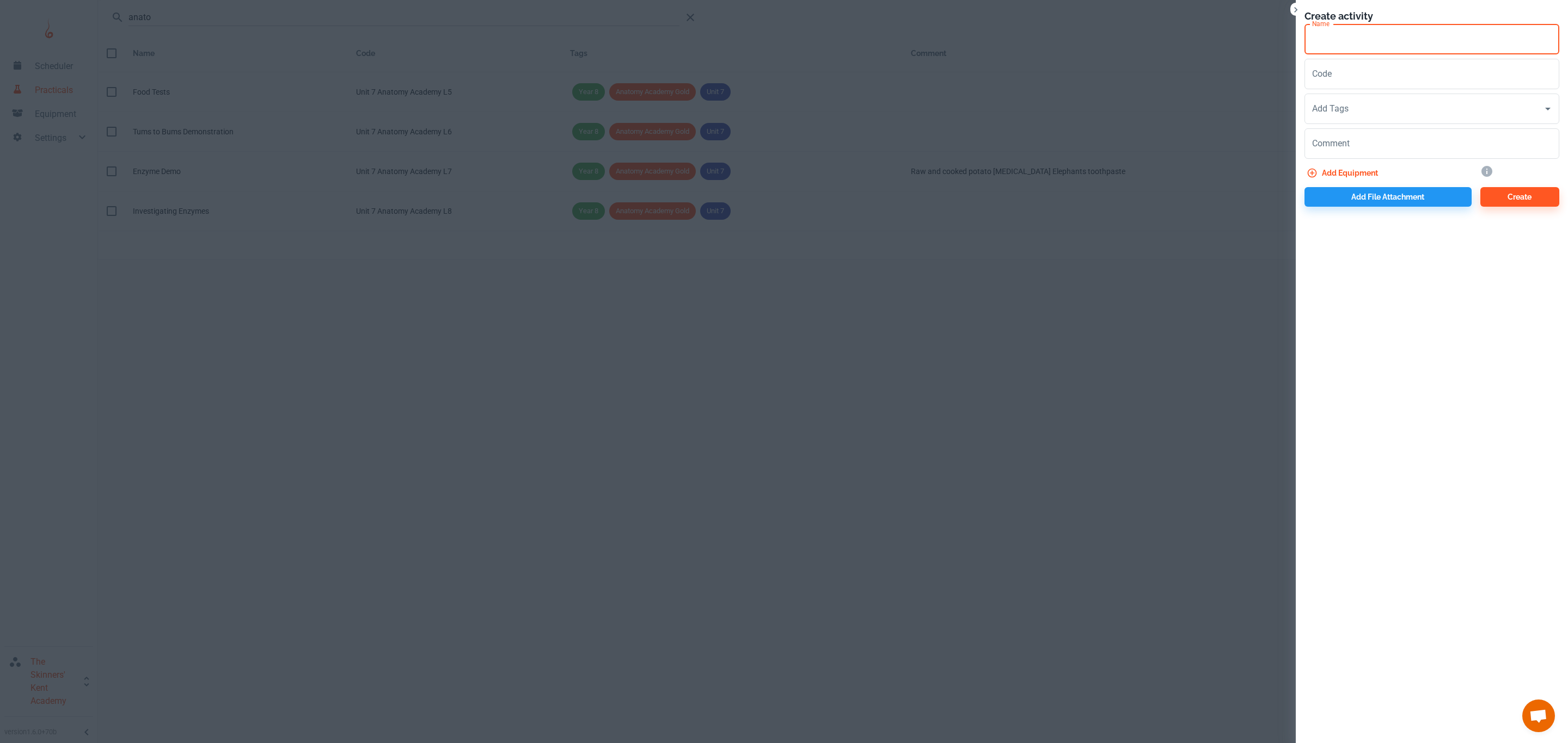
click at [1359, 39] on input "Name" at bounding box center [1431, 39] width 255 height 30
type input "T"
type input "Heart Dissection"
click at [1359, 87] on input "Code" at bounding box center [1431, 74] width 255 height 30
type input "Y"
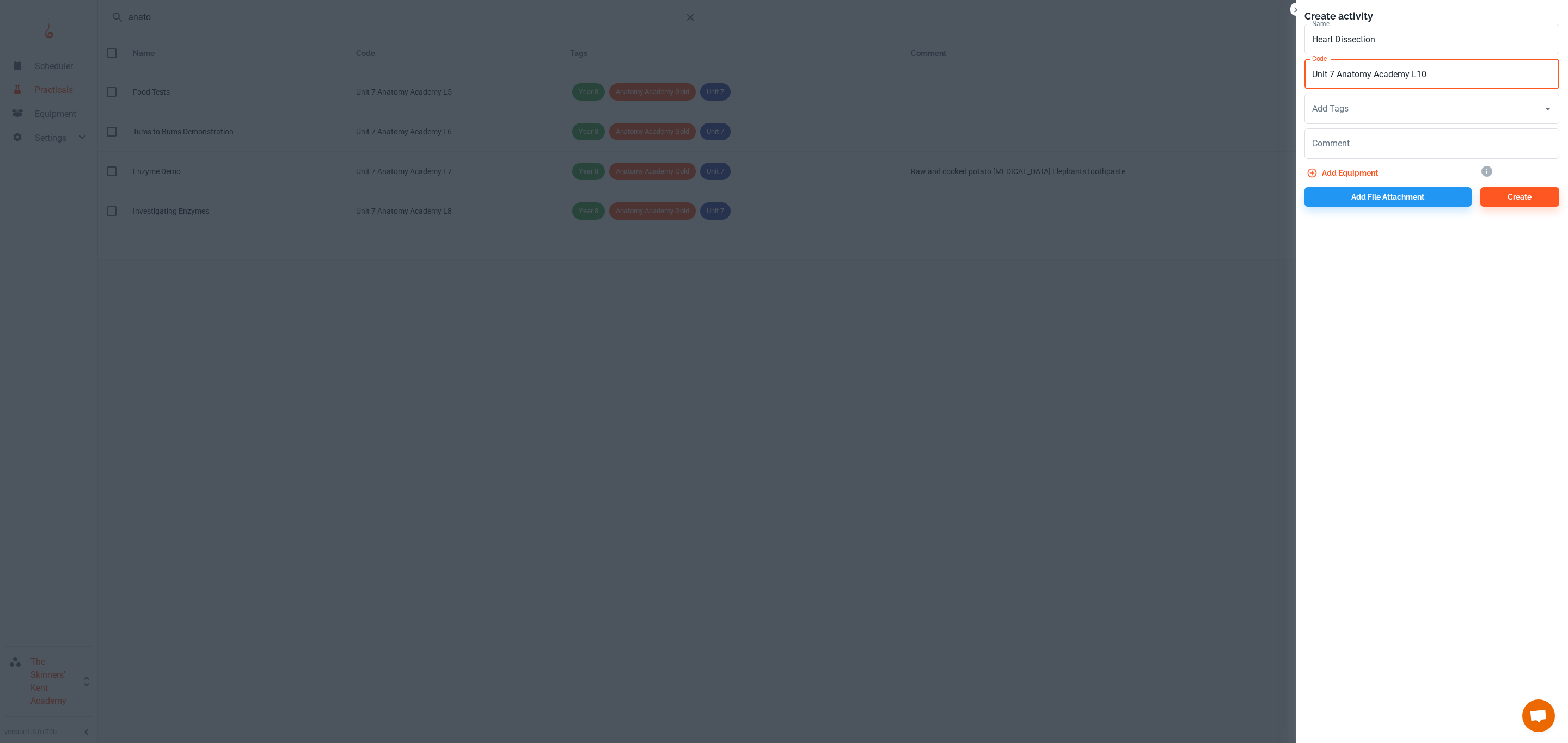
type input "Unit 7 Anatomy Academy L10"
click at [1356, 111] on input "Add Tags" at bounding box center [1424, 109] width 229 height 20
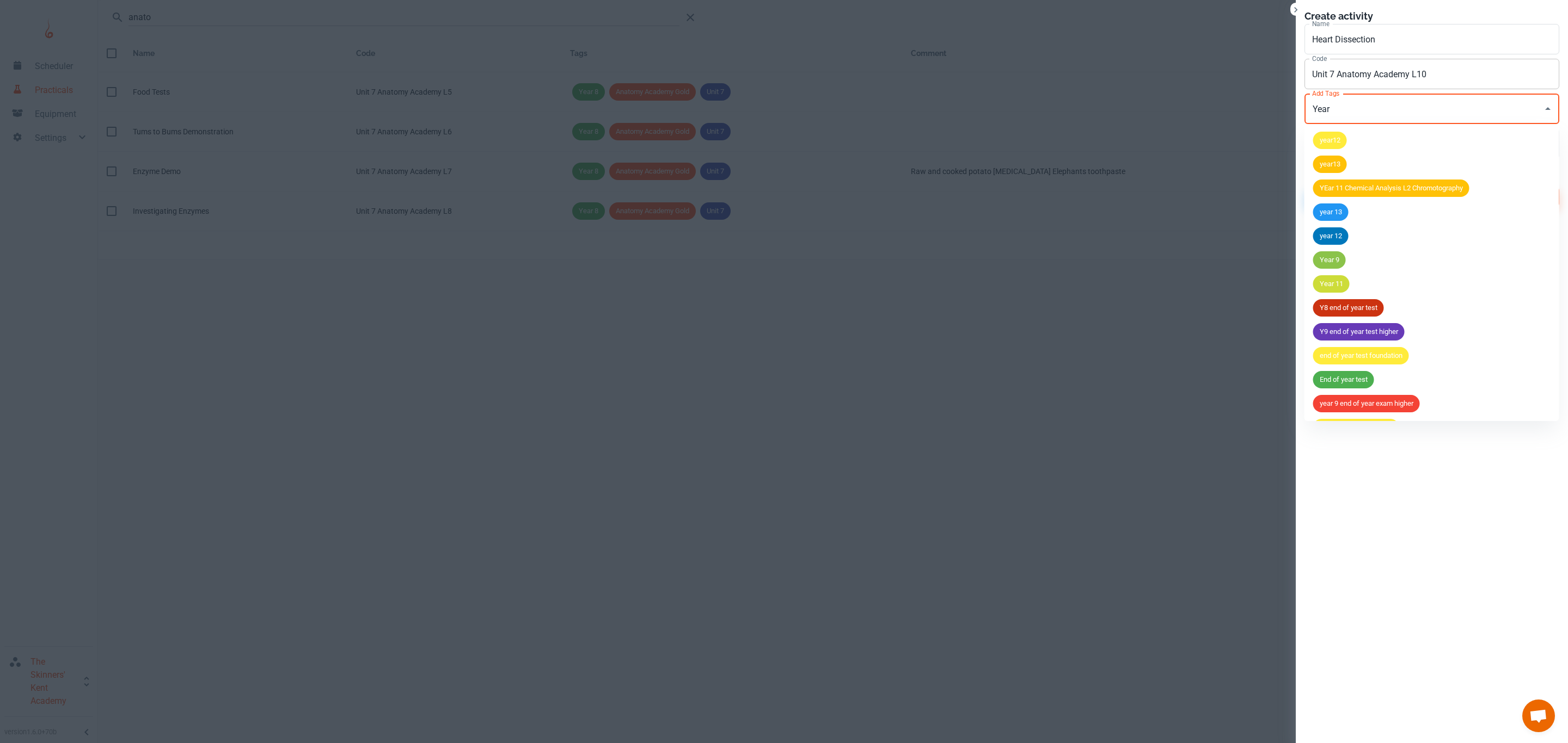
type input "Year 8"
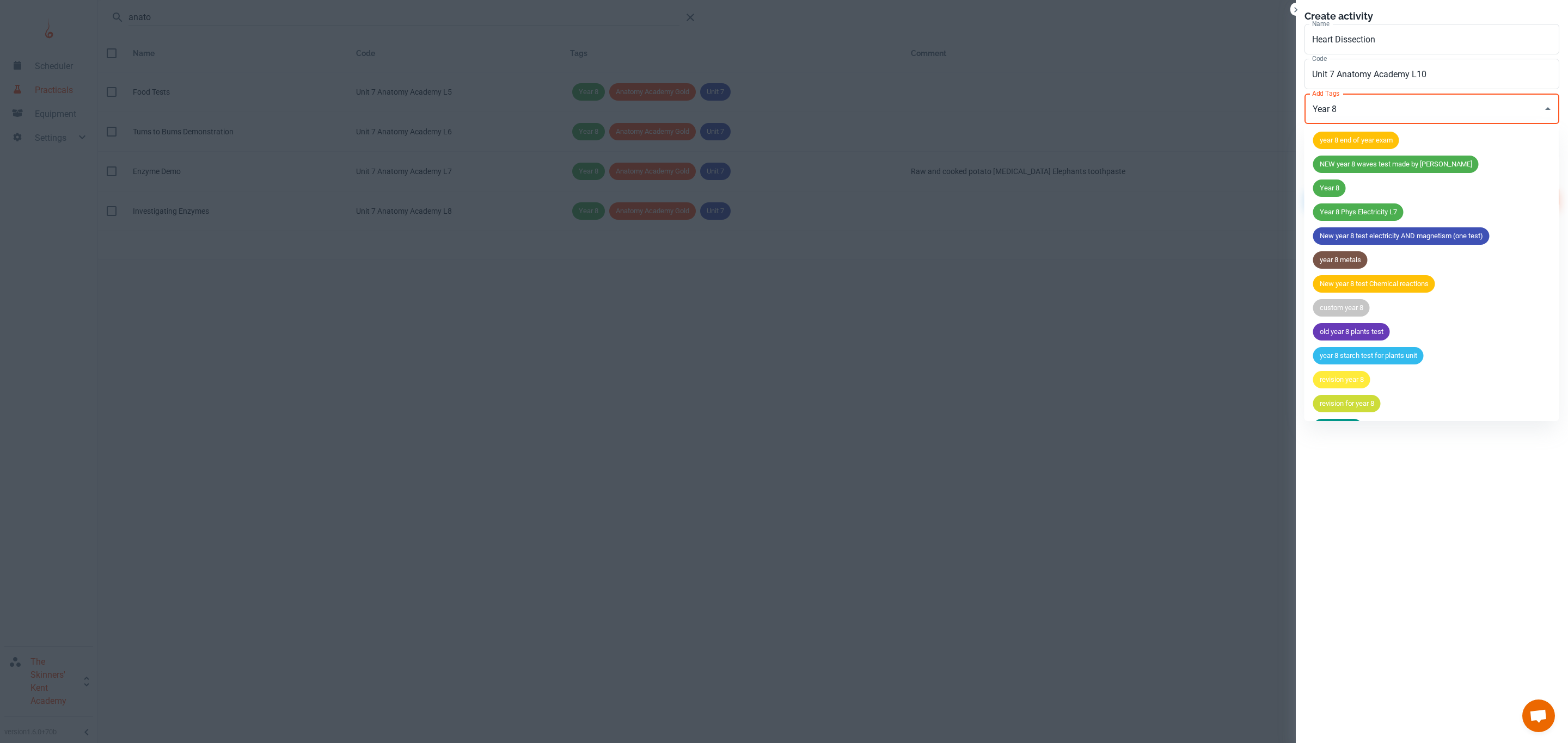
click at [1331, 193] on span "Year 8" at bounding box center [1329, 189] width 33 height 11
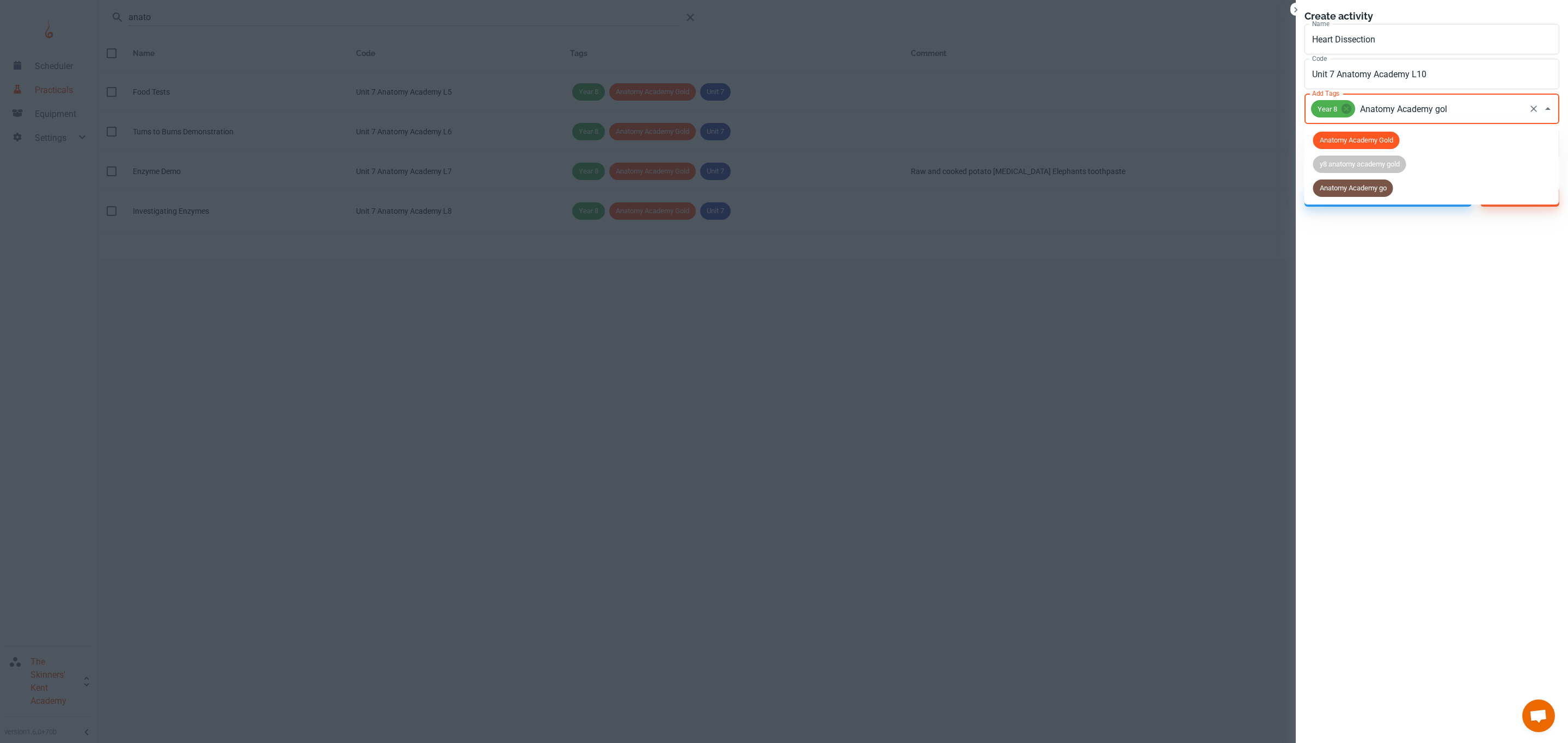
type input "Anatomy Academy gold"
click at [1358, 137] on span "Anatomy Academy Gold" at bounding box center [1356, 141] width 86 height 11
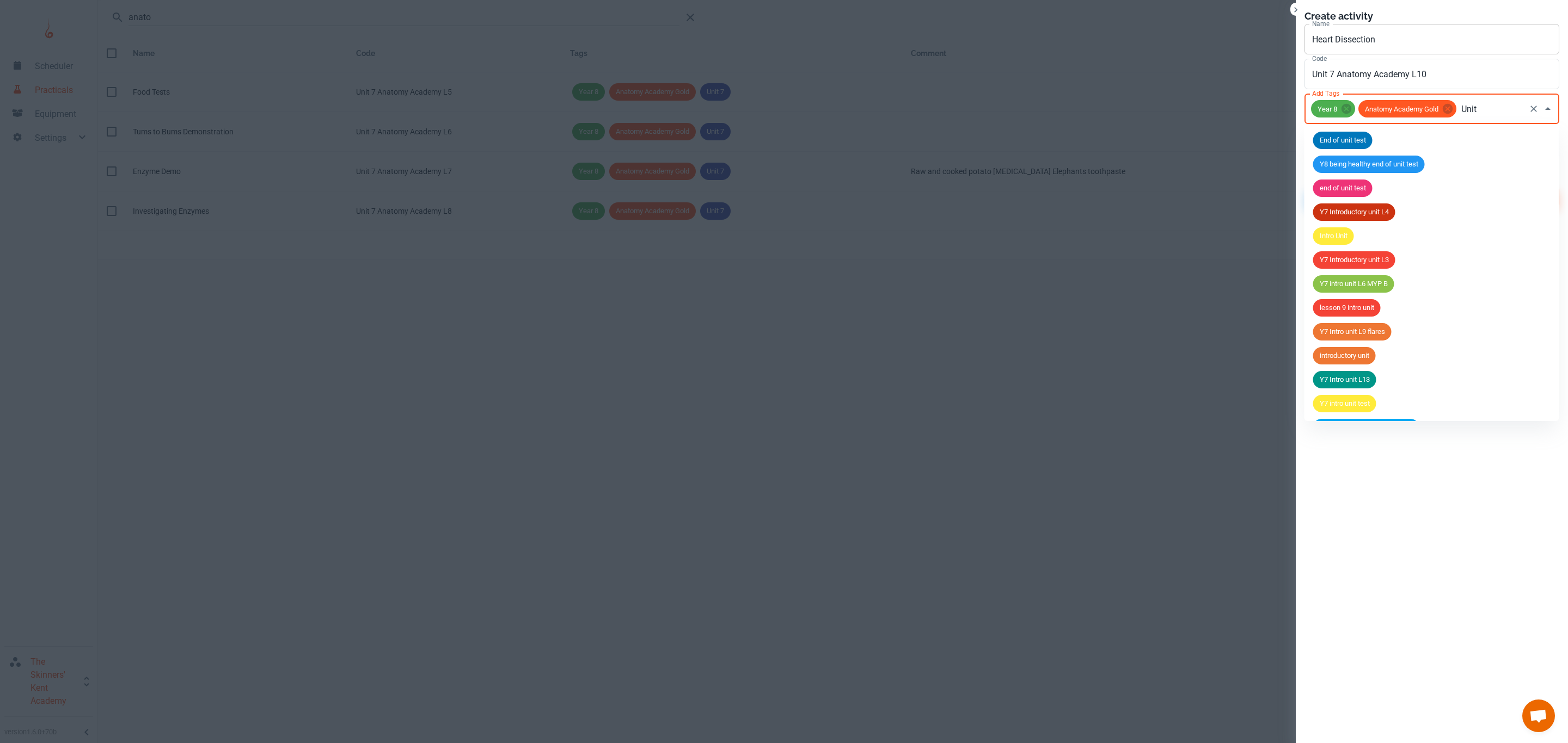
type input "Unit 7"
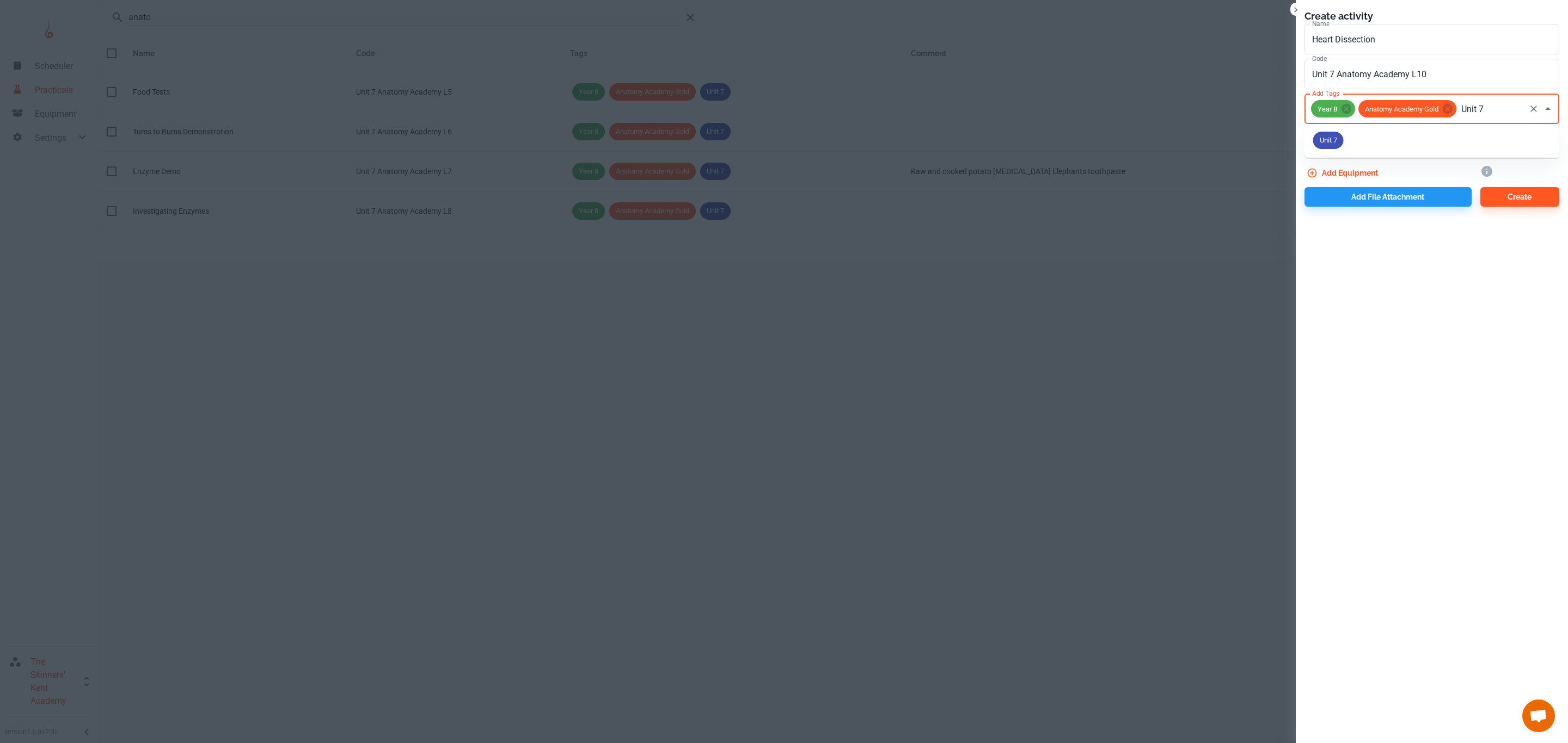
click at [1331, 136] on span "Unit 7" at bounding box center [1327, 141] width 30 height 11
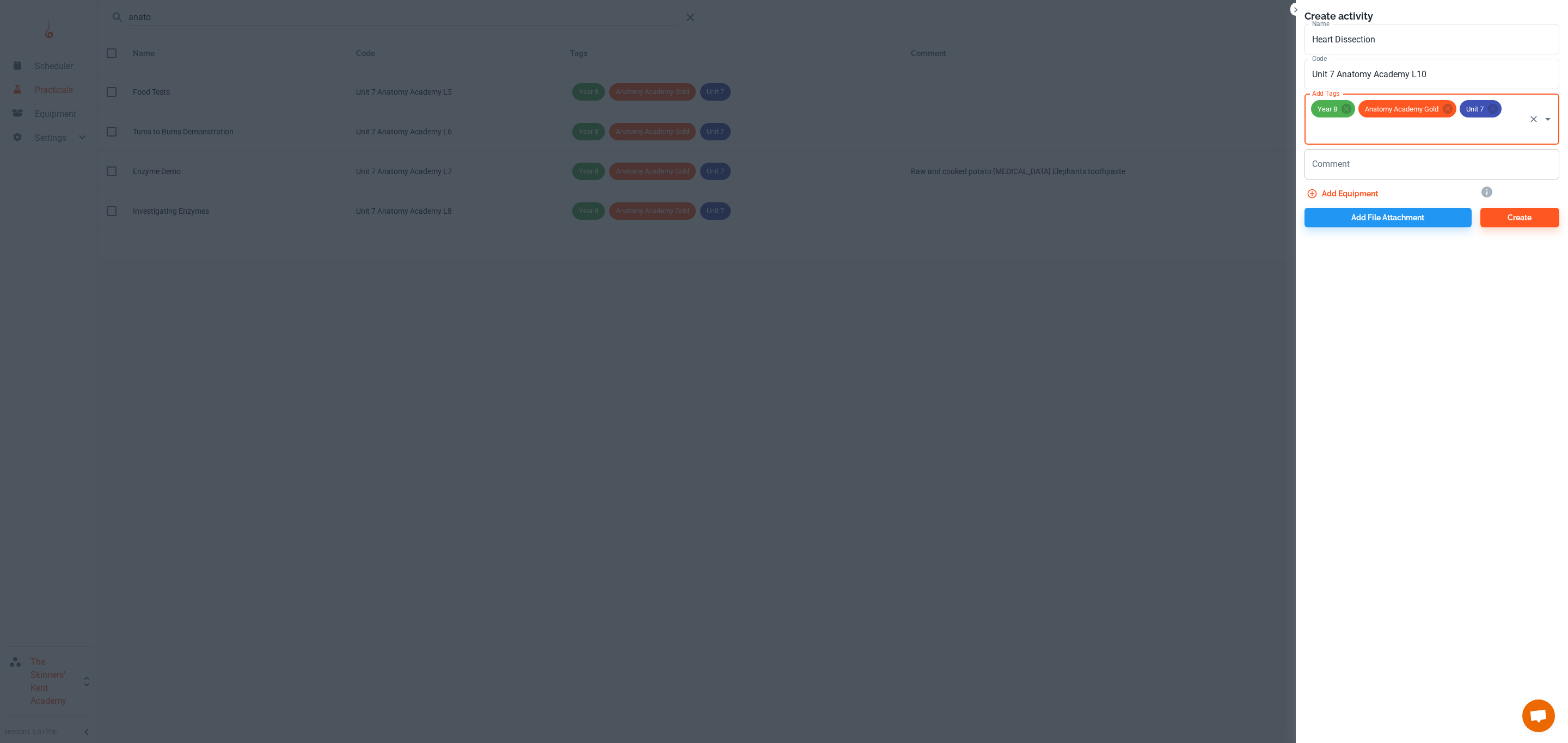
click at [1432, 167] on textarea "Comment" at bounding box center [1432, 165] width 240 height 13
type textarea "Heart Dissection"
click at [1510, 216] on button "Create" at bounding box center [1520, 218] width 79 height 20
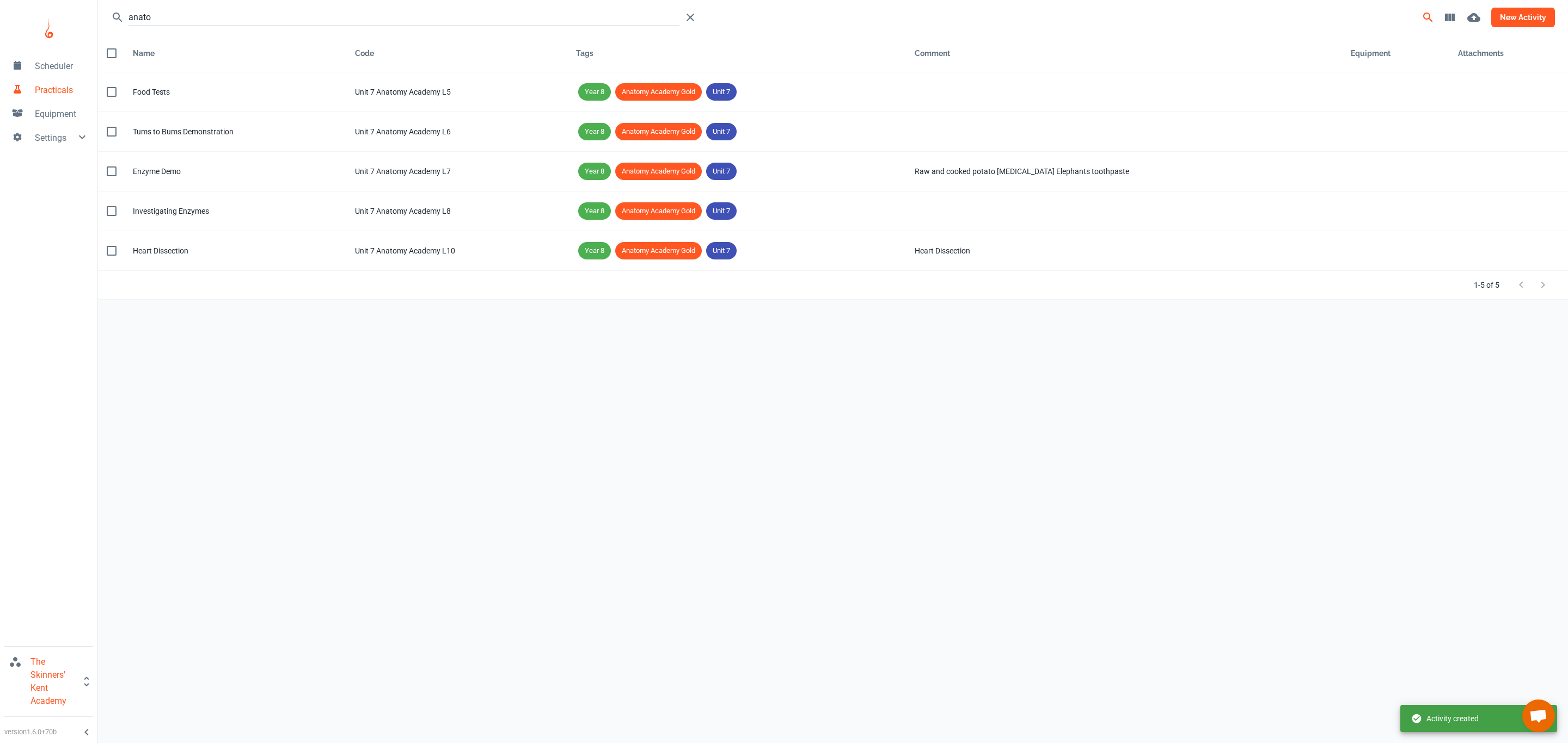
click at [1524, 16] on button "new activity" at bounding box center [1522, 18] width 64 height 20
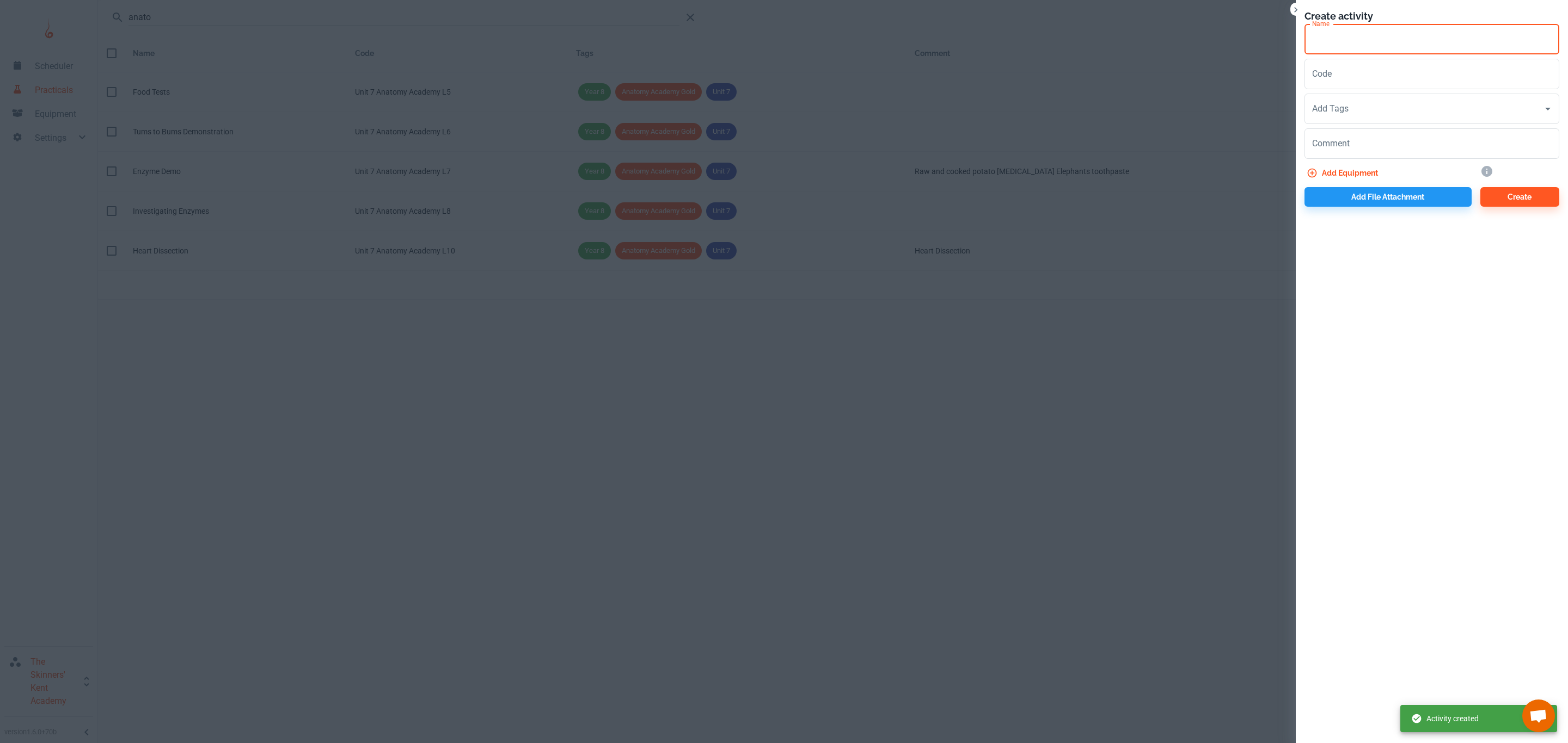
click at [1357, 46] on input "Name" at bounding box center [1431, 39] width 255 height 30
click at [1347, 75] on input "Code" at bounding box center [1431, 74] width 255 height 30
drag, startPoint x: 1483, startPoint y: 36, endPoint x: 1276, endPoint y: 41, distance: 207.1
click at [1276, 41] on div "Create activity Name Unit 8 - Anatomy Academy L11 Name Code Code Add Tags Add T…" at bounding box center [784, 372] width 1568 height 743
type input "Lung Pluck Demonstration"
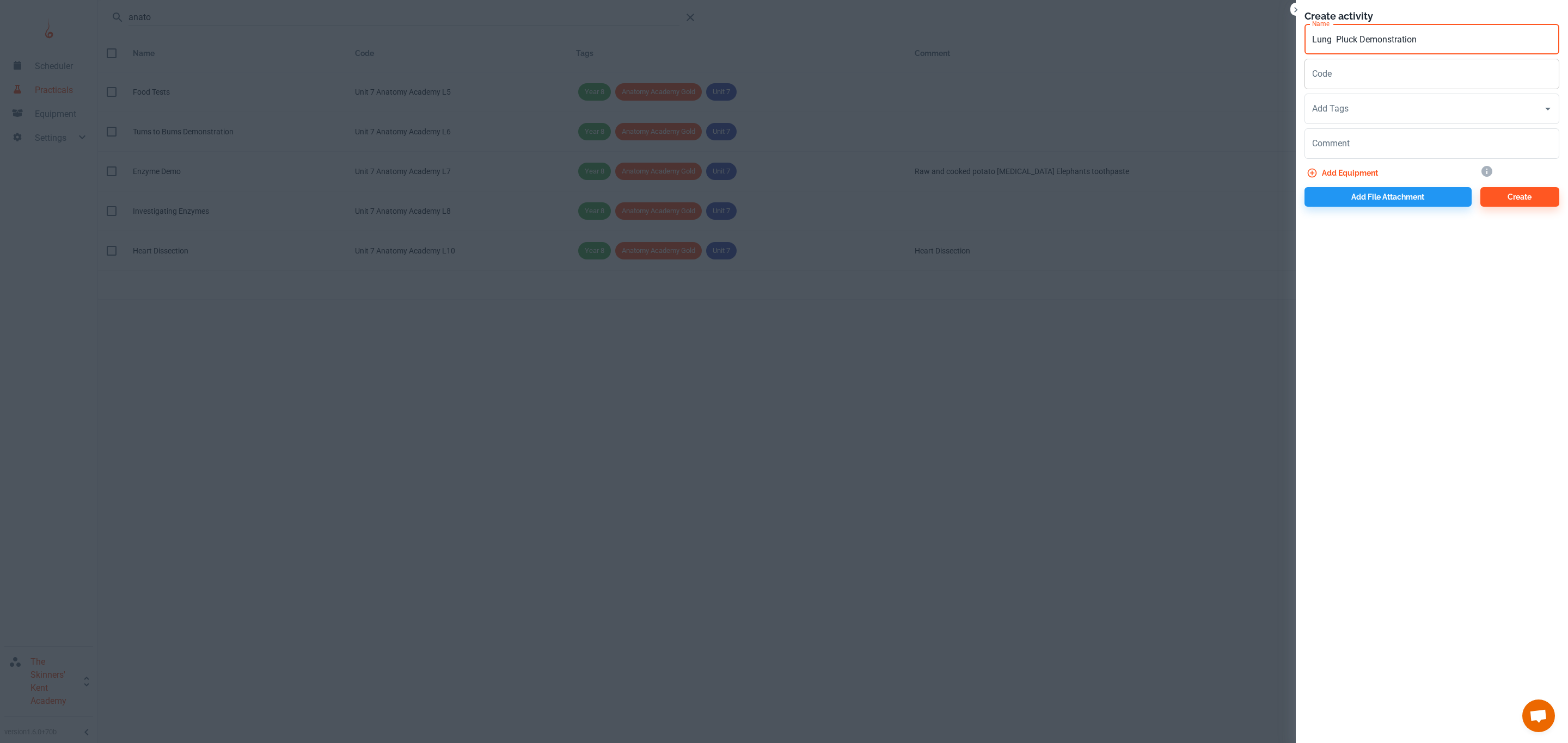
click at [1356, 74] on input "Code" at bounding box center [1431, 74] width 255 height 30
type input "Unit 7 Anatomy Academy L11"
click at [1356, 106] on input "Add Tags" at bounding box center [1424, 109] width 229 height 20
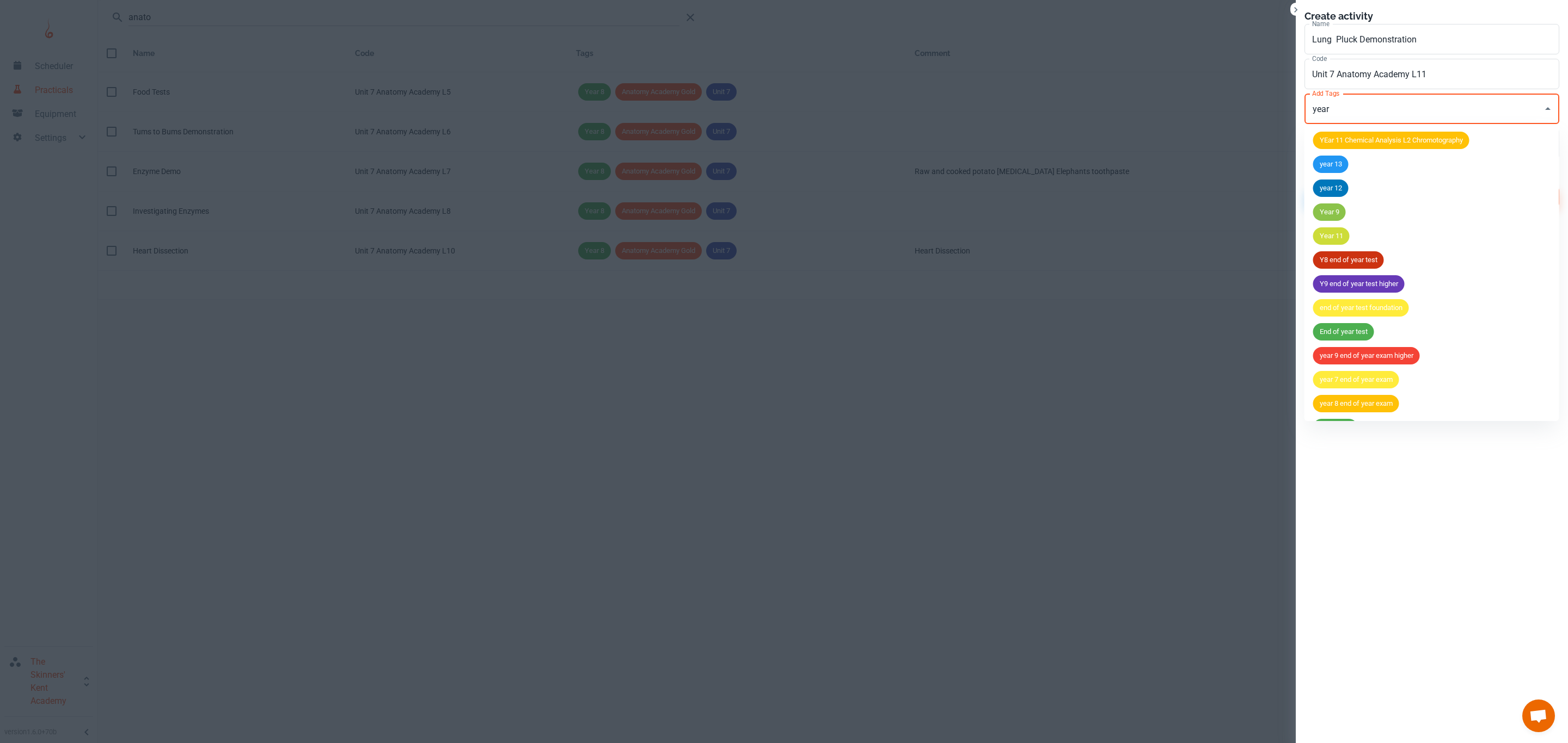
type input "year 8"
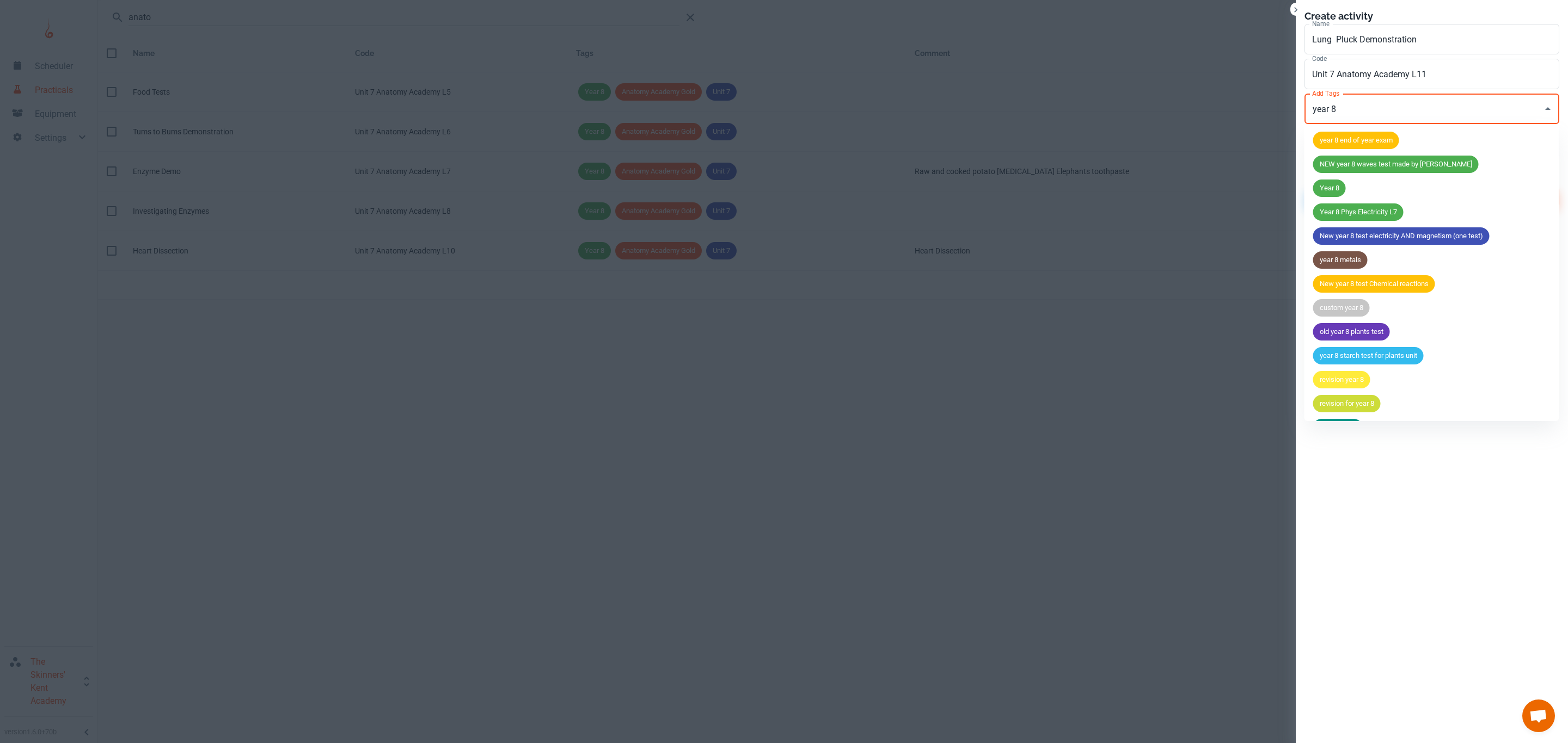
click at [1332, 184] on span "Year 8" at bounding box center [1329, 189] width 33 height 11
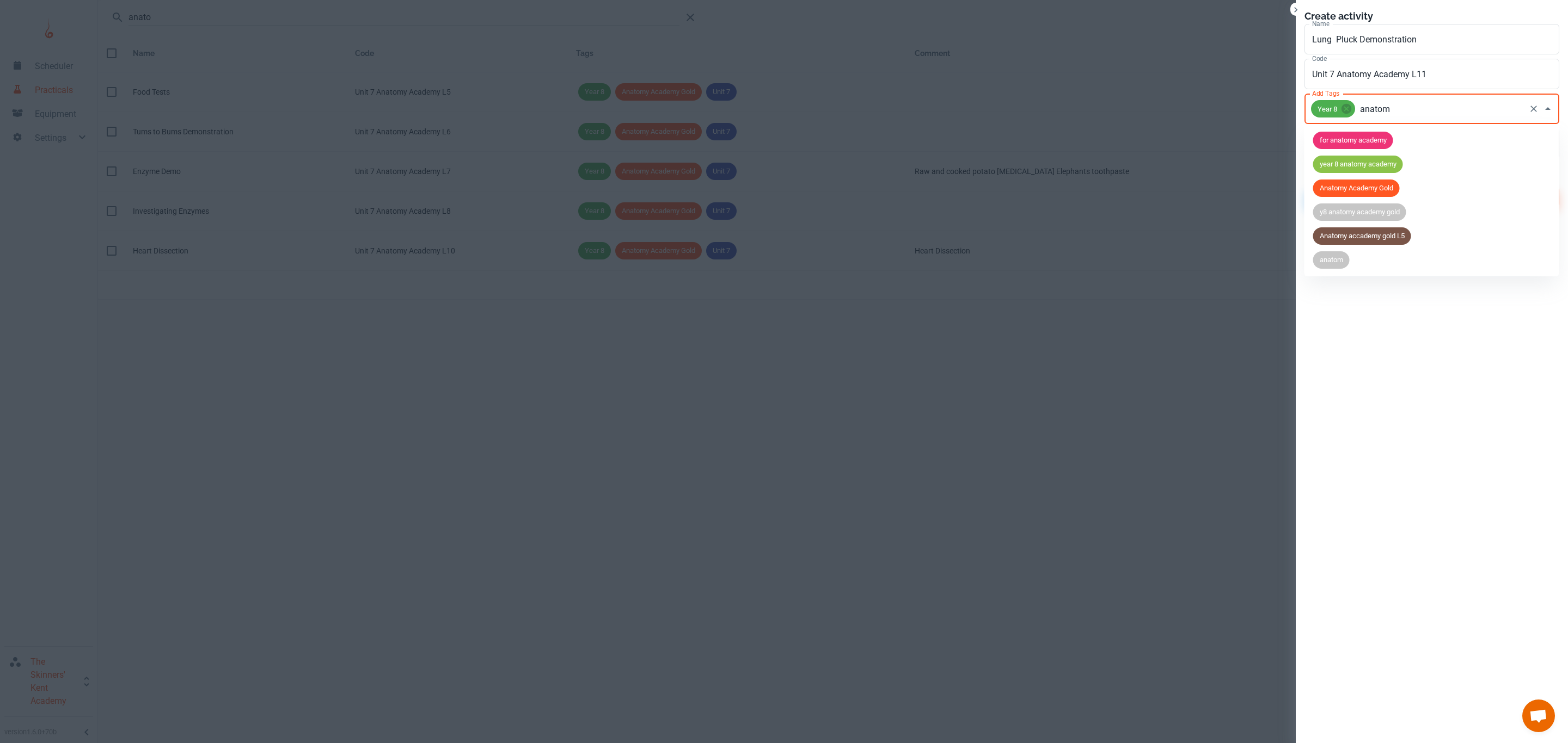
type input "anatomy"
click at [1325, 184] on span "Anatomy Academy Gold" at bounding box center [1356, 189] width 86 height 11
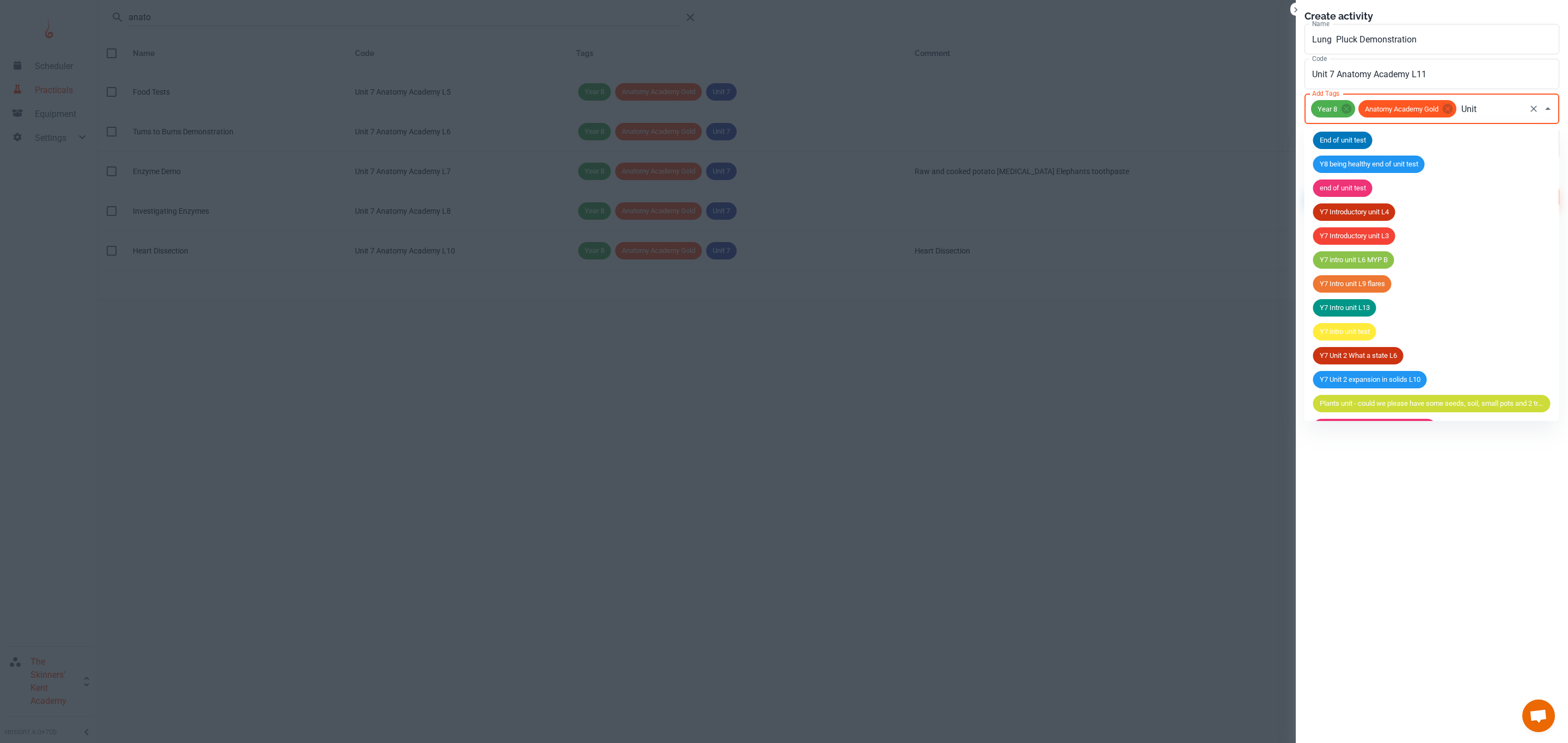
type input "Unit 7"
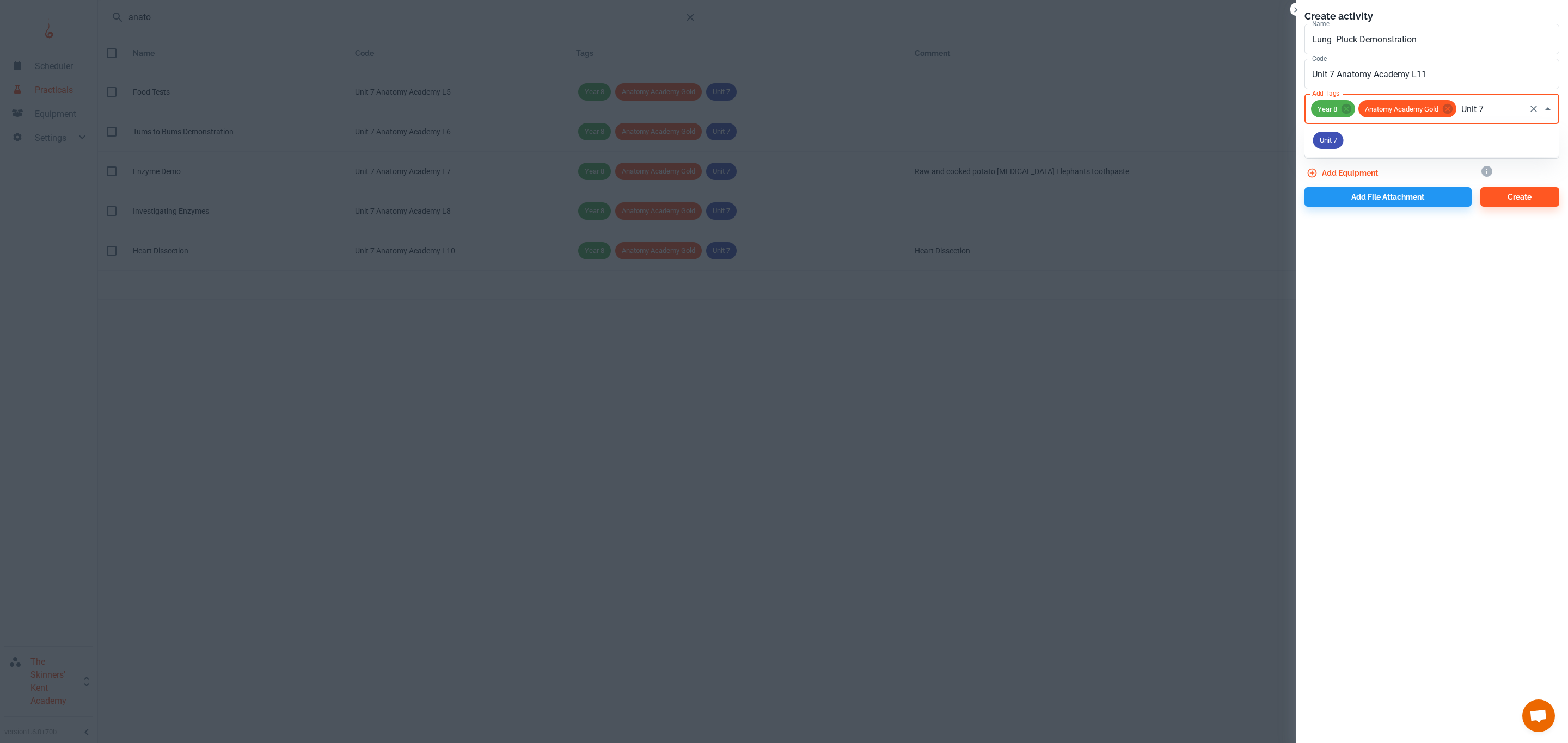
click at [1316, 137] on span "Unit 7" at bounding box center [1327, 141] width 30 height 11
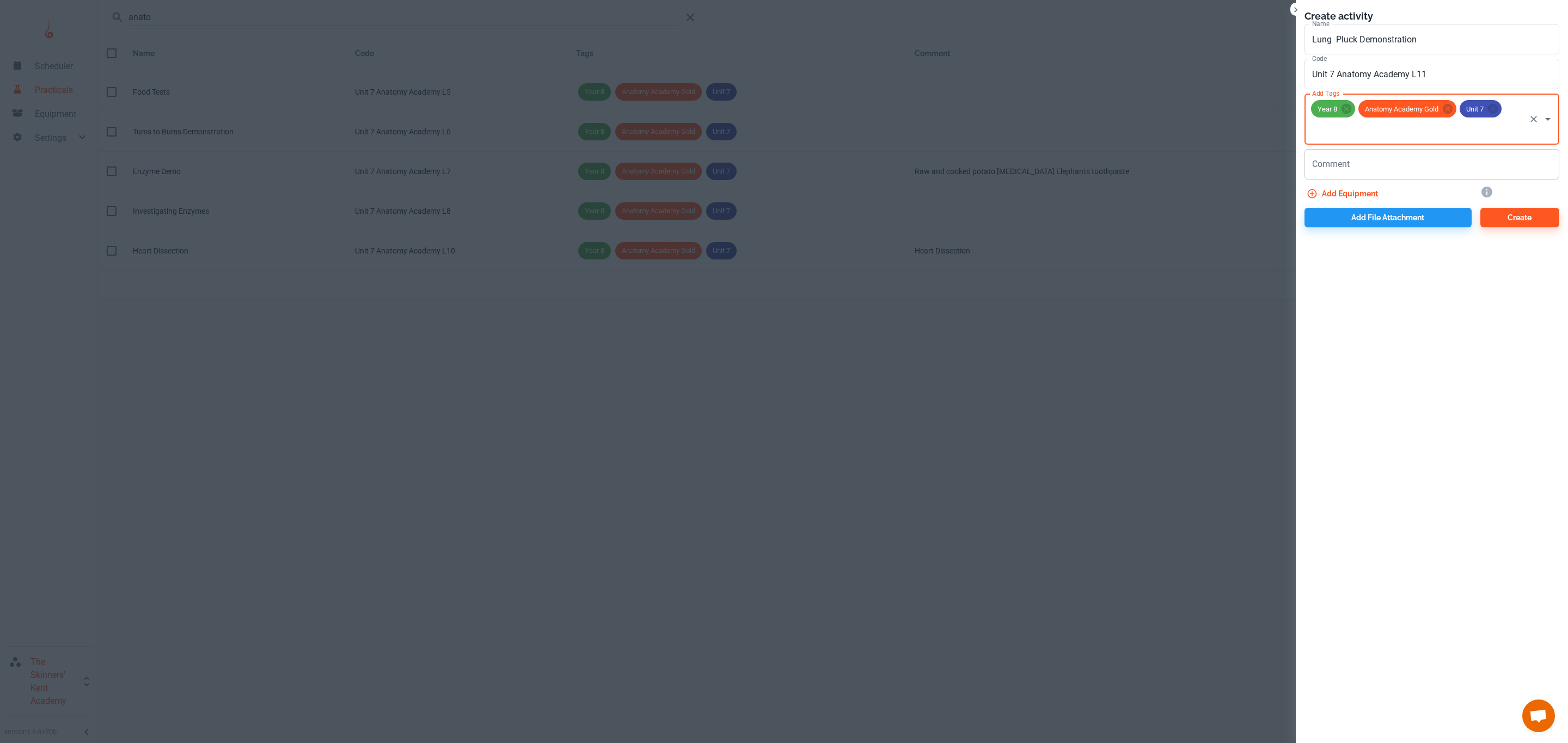
click at [1385, 172] on div "x Comment" at bounding box center [1431, 164] width 255 height 30
type textarea "Pluck and air pump"
click at [1522, 216] on button "Create" at bounding box center [1520, 218] width 79 height 20
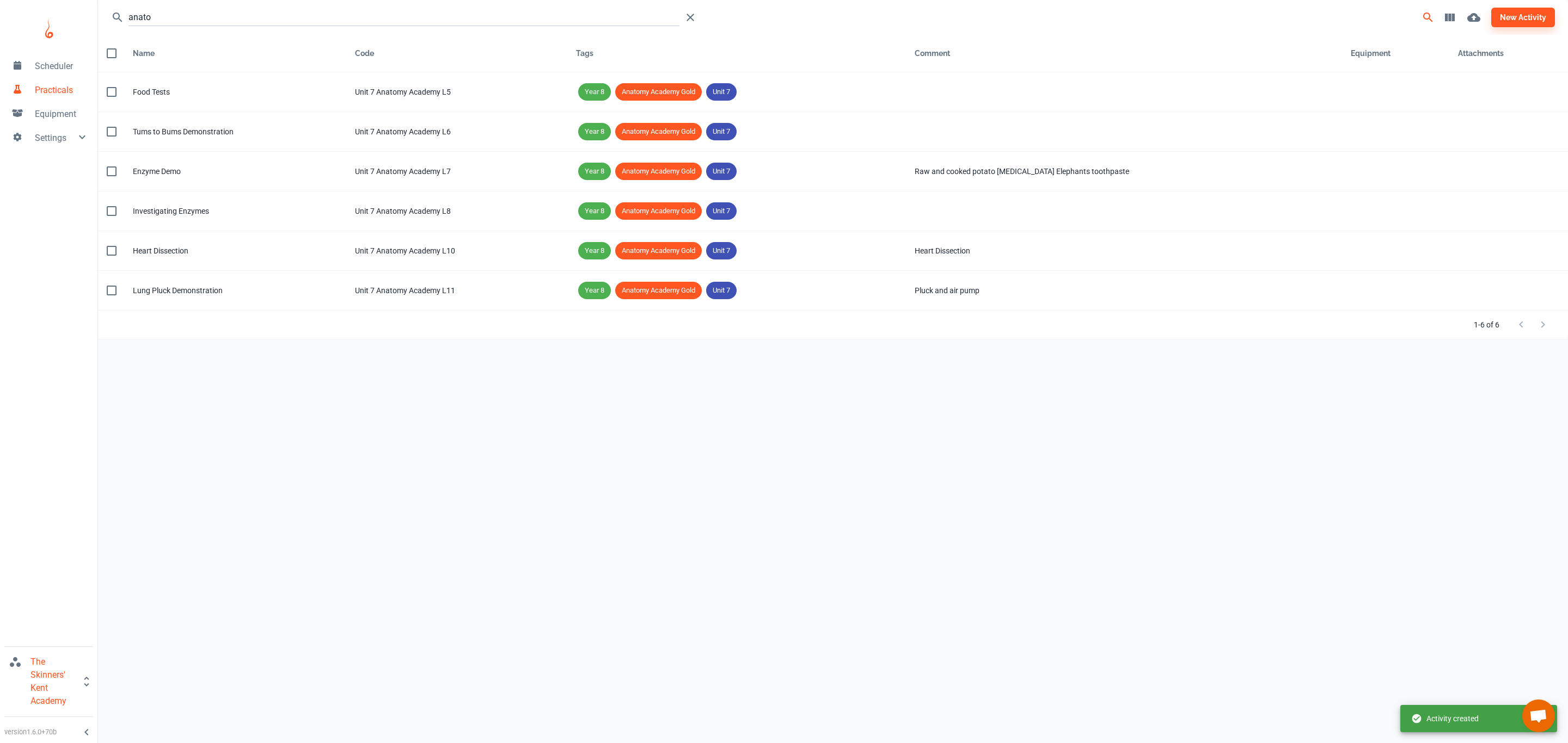
click at [621, 436] on div "anato new activity Name Code Tags Comment Equipment Attachments Name Food Tests…" at bounding box center [833, 363] width 1470 height 726
